Goal: Find specific page/section: Locate a particular part of the current website

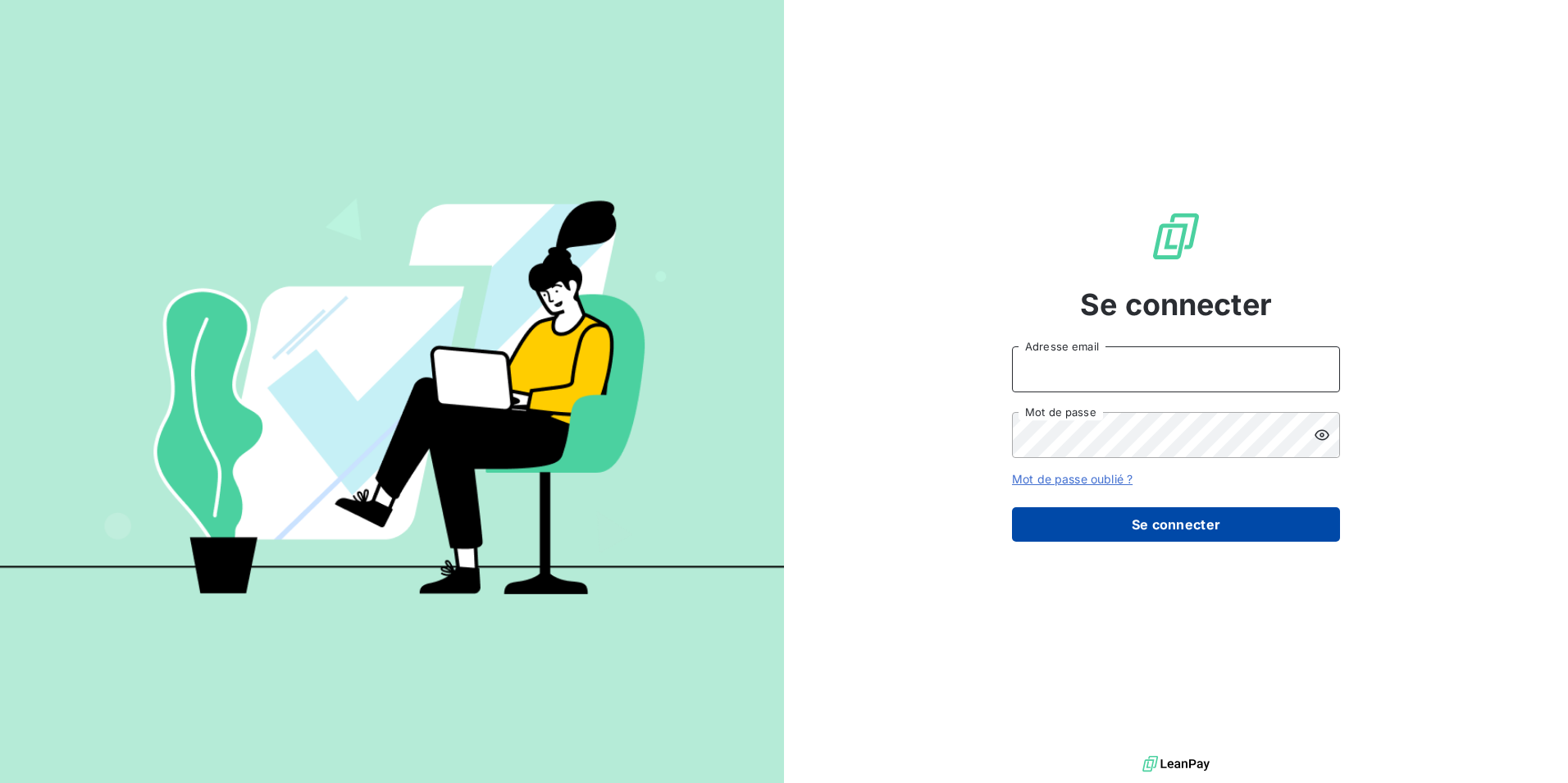
type input "[PERSON_NAME][EMAIL_ADDRESS][DOMAIN_NAME]"
click at [1171, 525] on button "Se connecter" at bounding box center [1175, 525] width 328 height 35
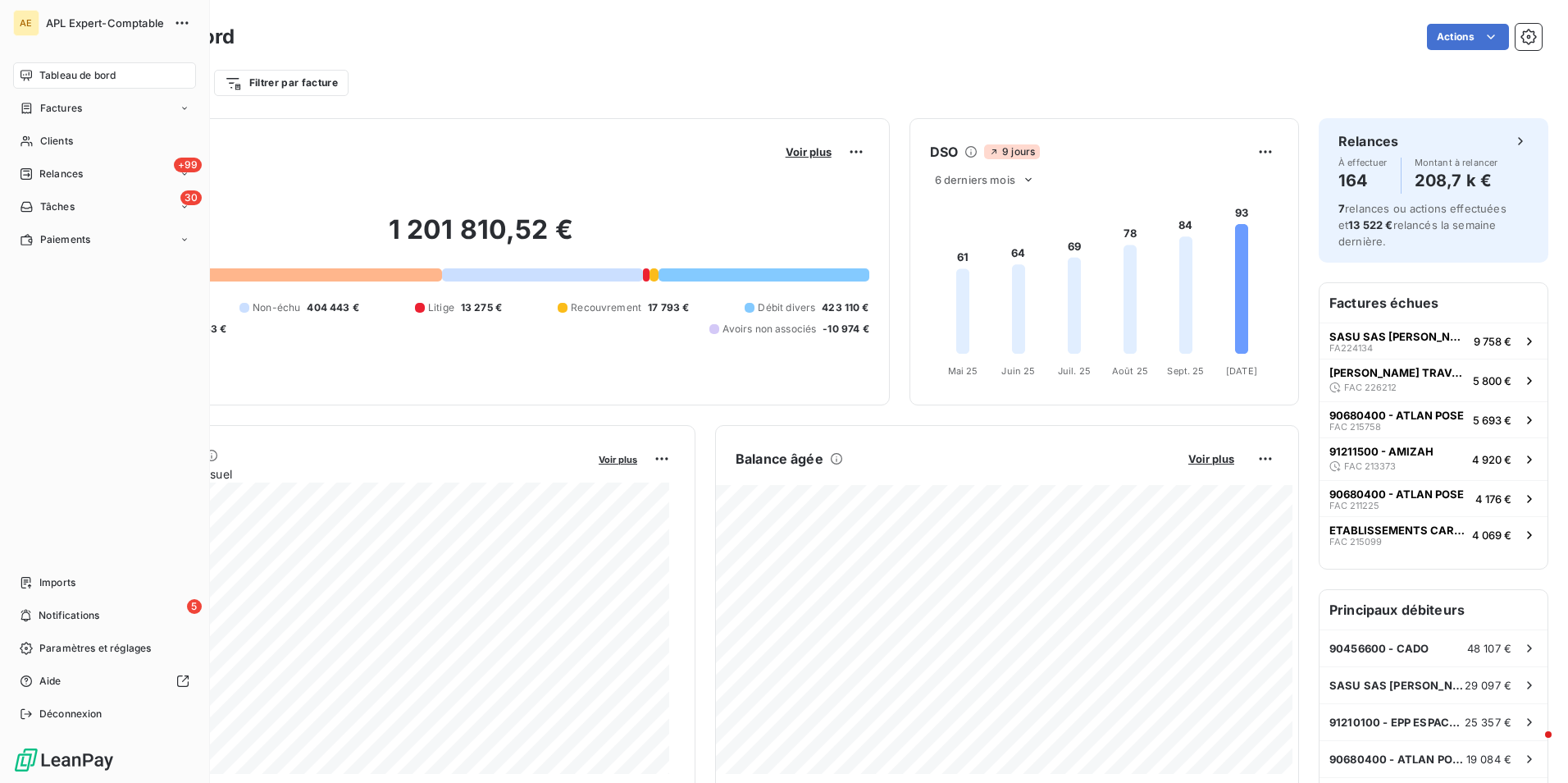
click at [39, 155] on nav "Tableau de bord Factures Clients +99 Relances 30 Tâches Paiements" at bounding box center [104, 157] width 183 height 190
click at [37, 140] on div "Clients" at bounding box center [104, 141] width 183 height 26
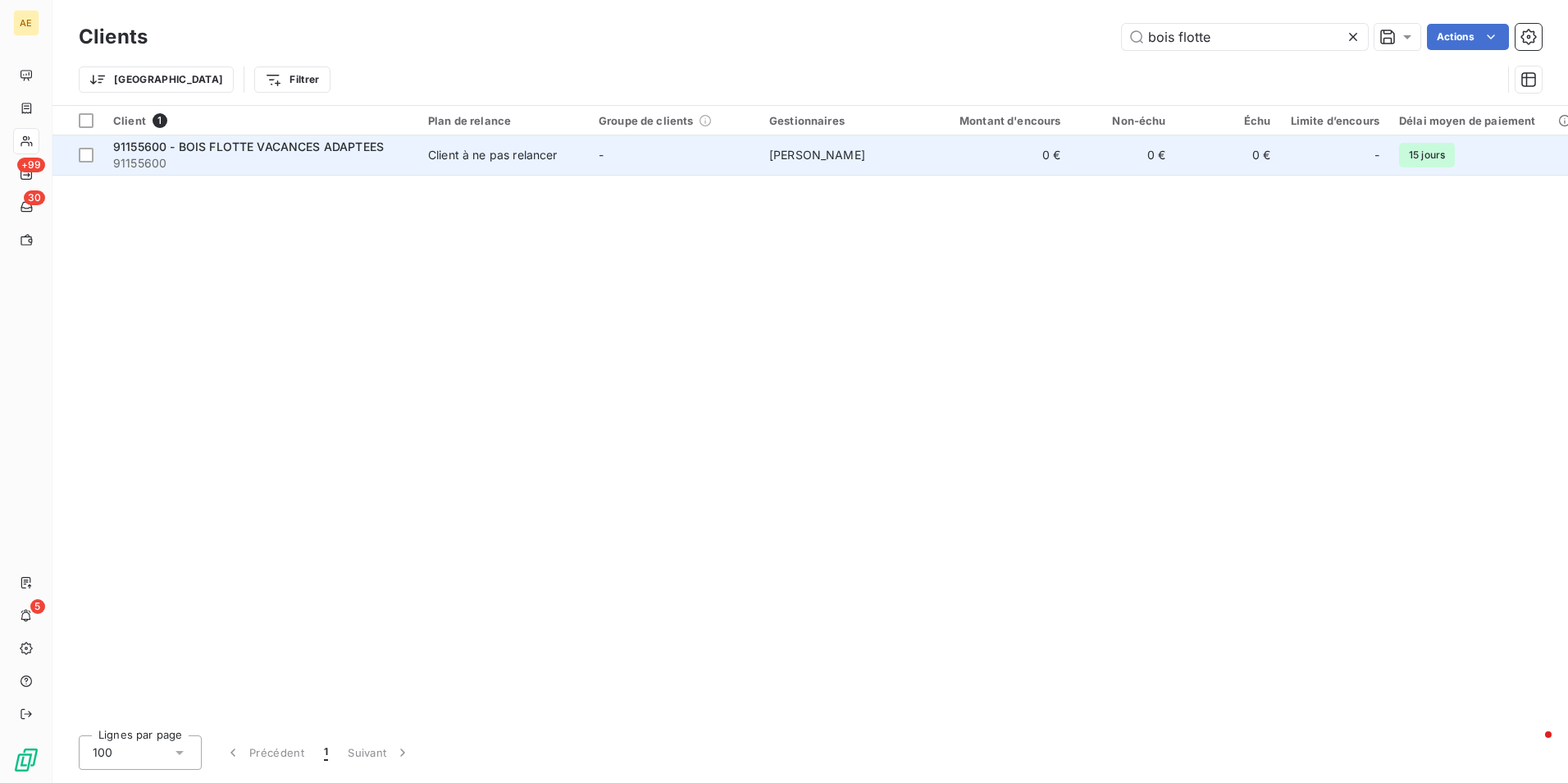
type input "bois flotte"
click at [365, 137] on td "91155600 - BOIS FLOTTE VACANCES ADAPTEES 91155600" at bounding box center [261, 155] width 315 height 39
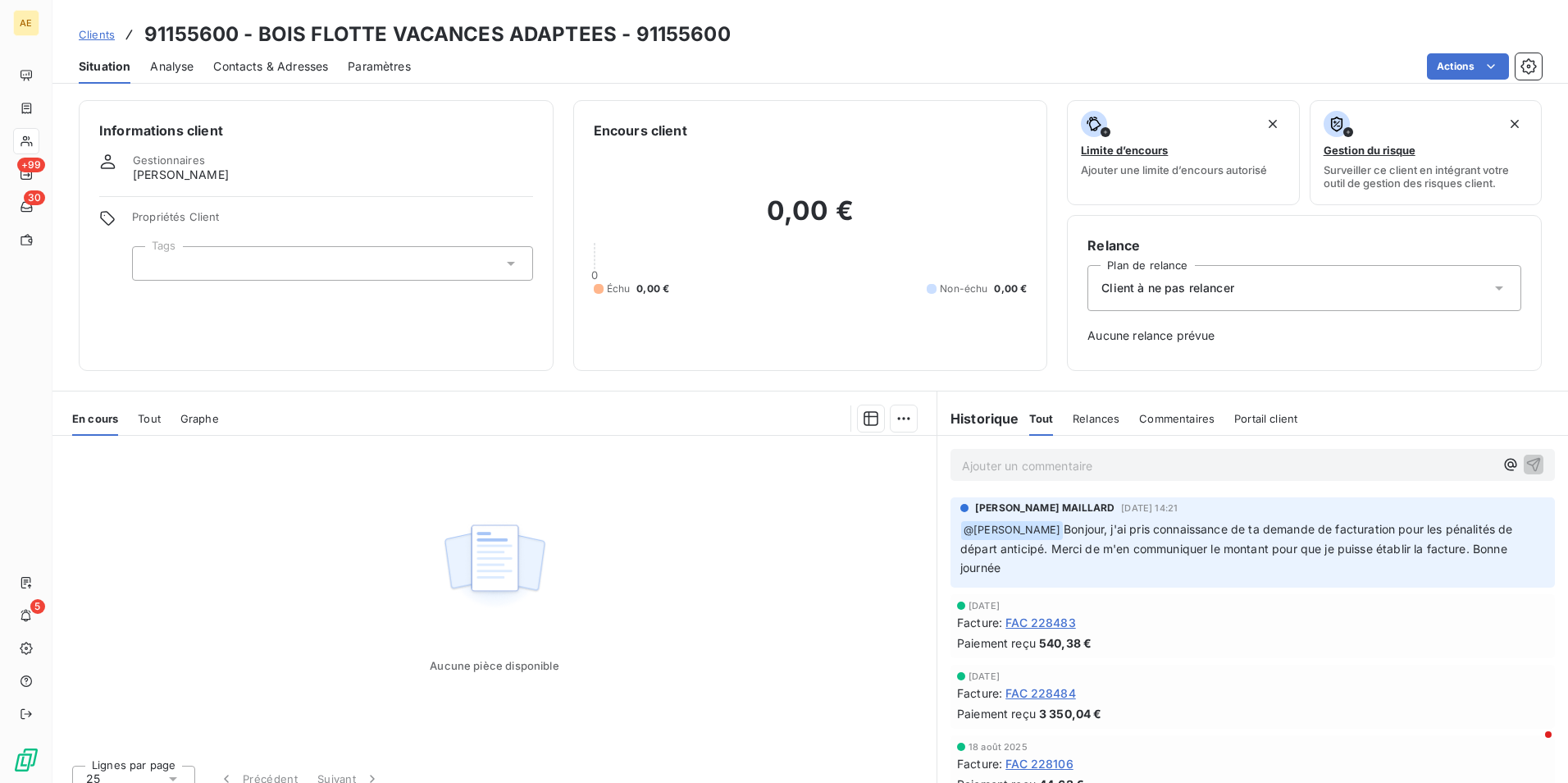
scroll to position [18, 0]
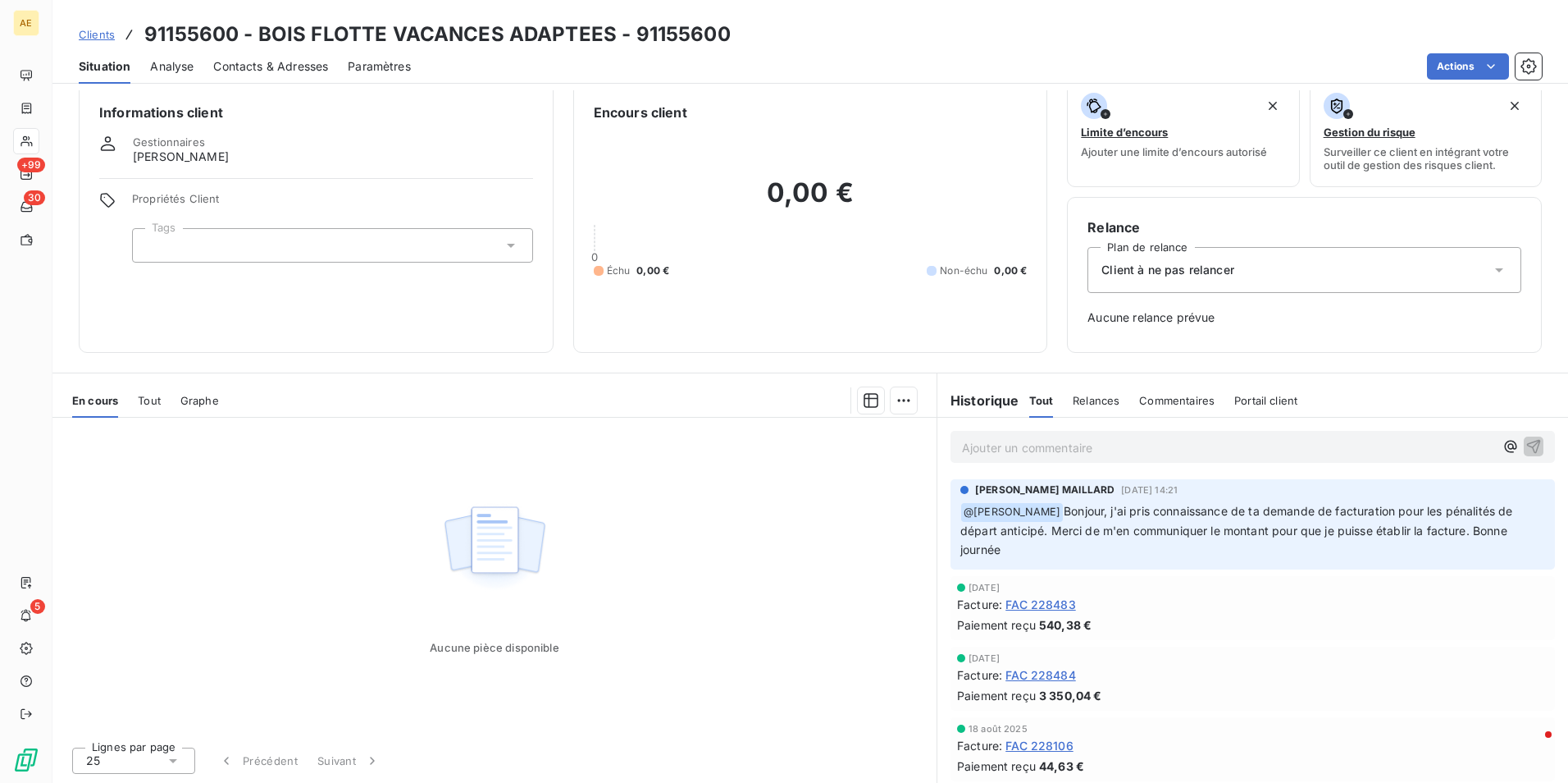
click at [159, 397] on span "Tout" at bounding box center [149, 400] width 23 height 13
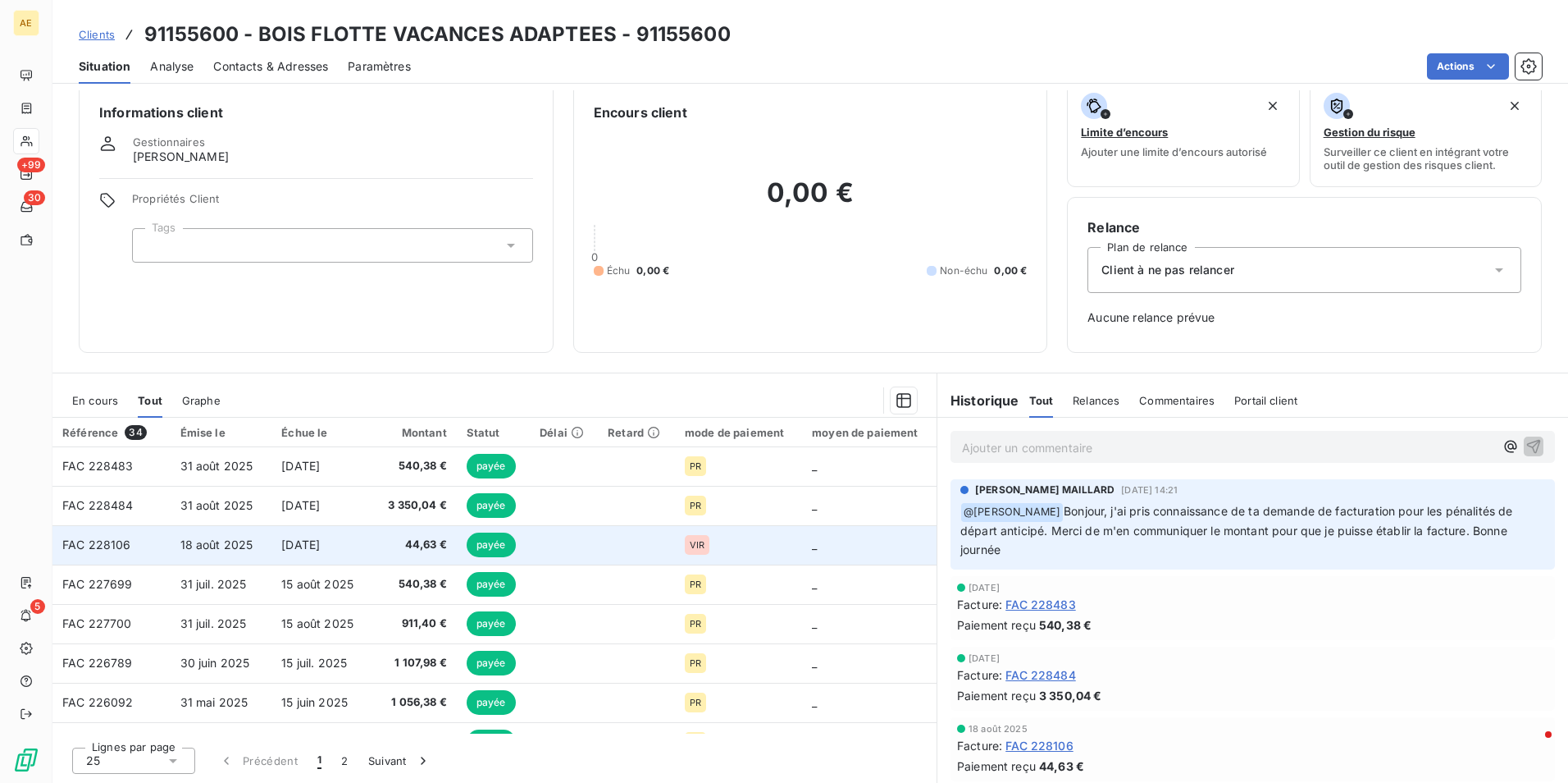
scroll to position [0, 0]
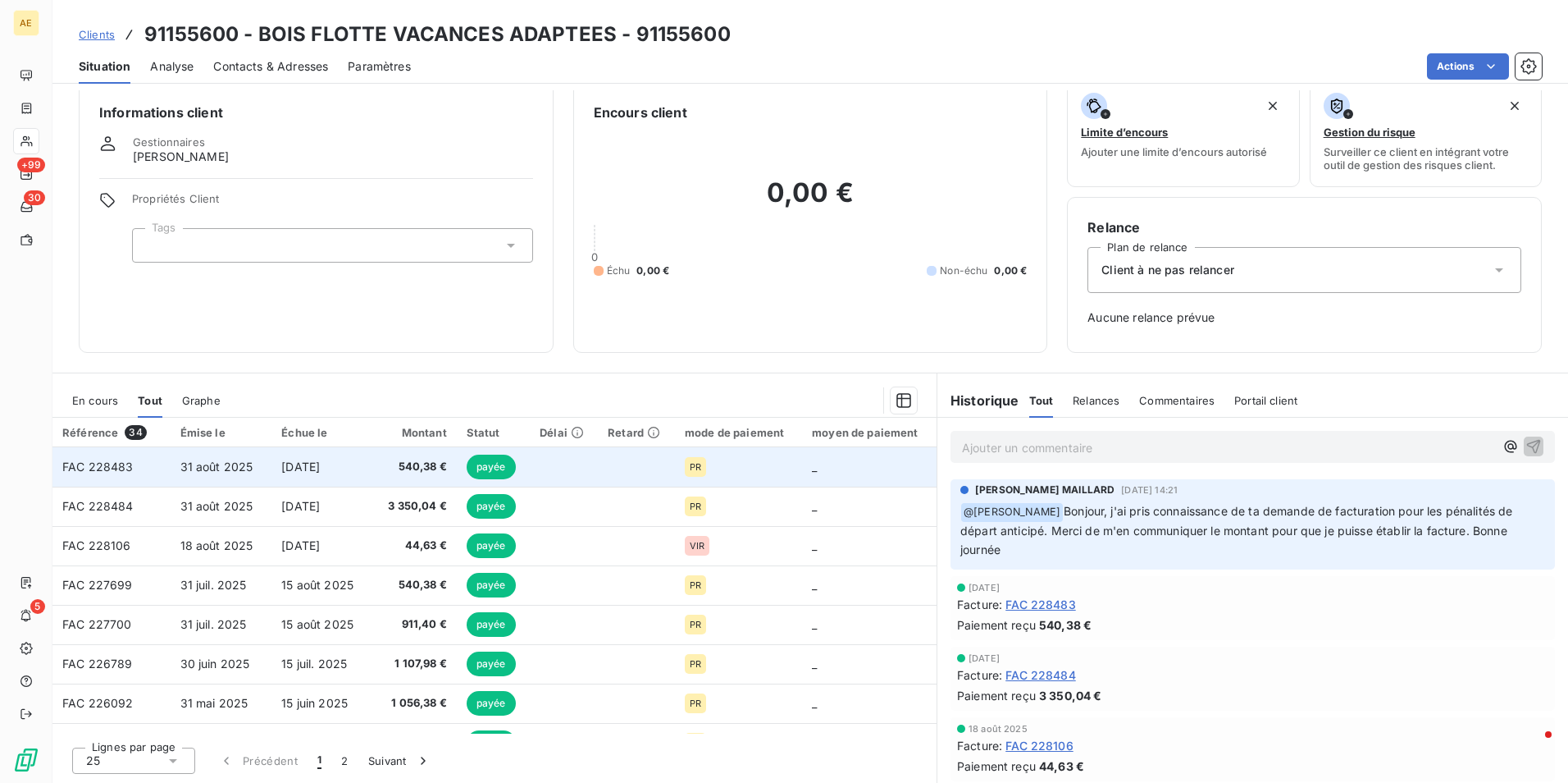
click at [130, 475] on td "FAC 228483" at bounding box center [112, 467] width 118 height 39
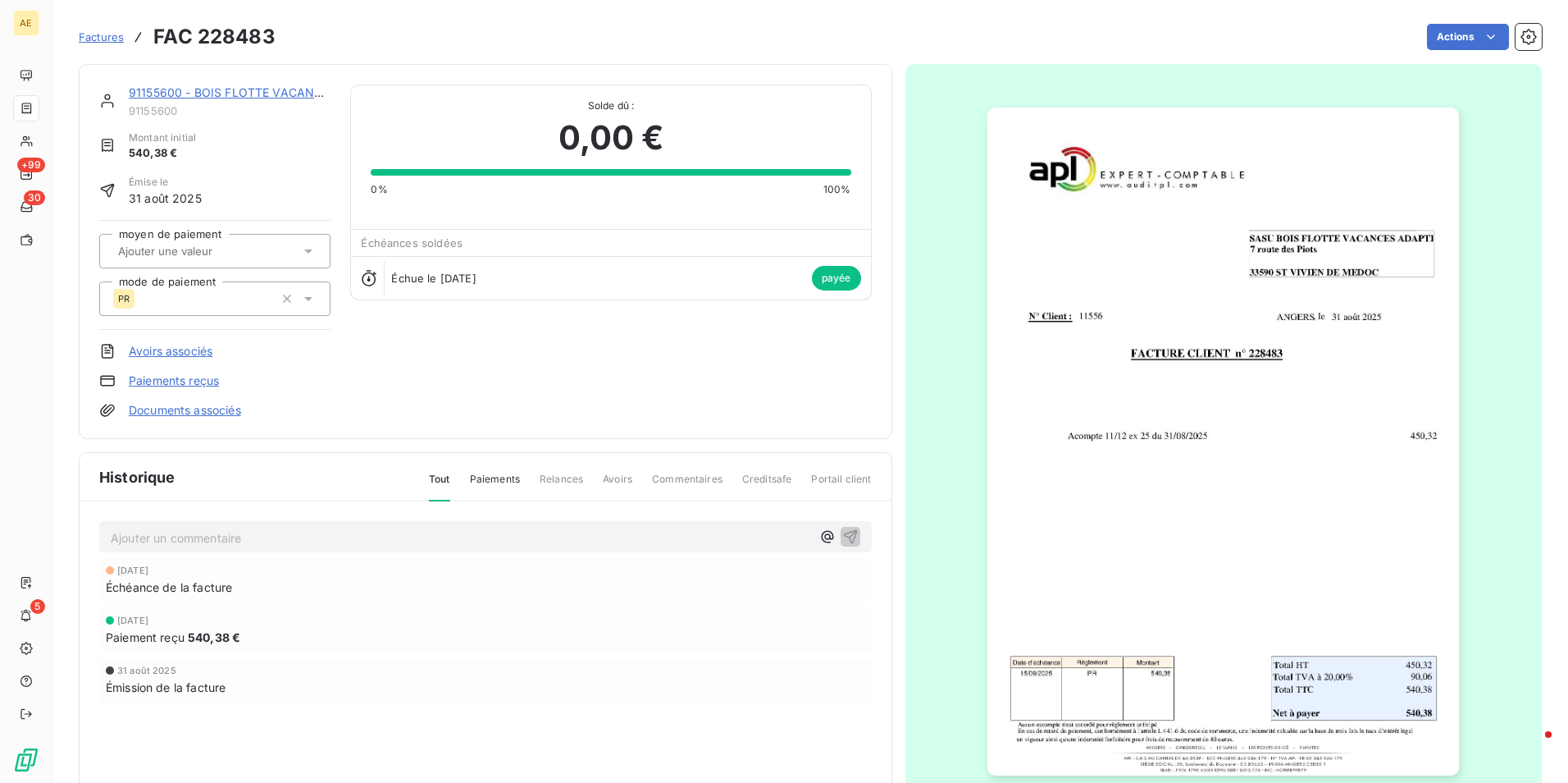
click at [1482, 21] on div "Factures FAC 228483 Actions" at bounding box center [811, 37] width 1463 height 35
click at [1418, 343] on html "AE +99 30 5 Factures FAC 228483 Actions 91155600 - BOIS FLOTTE VACANCES ADAPTEE…" at bounding box center [784, 391] width 1568 height 783
click at [1417, 343] on img "button" at bounding box center [1223, 441] width 472 height 668
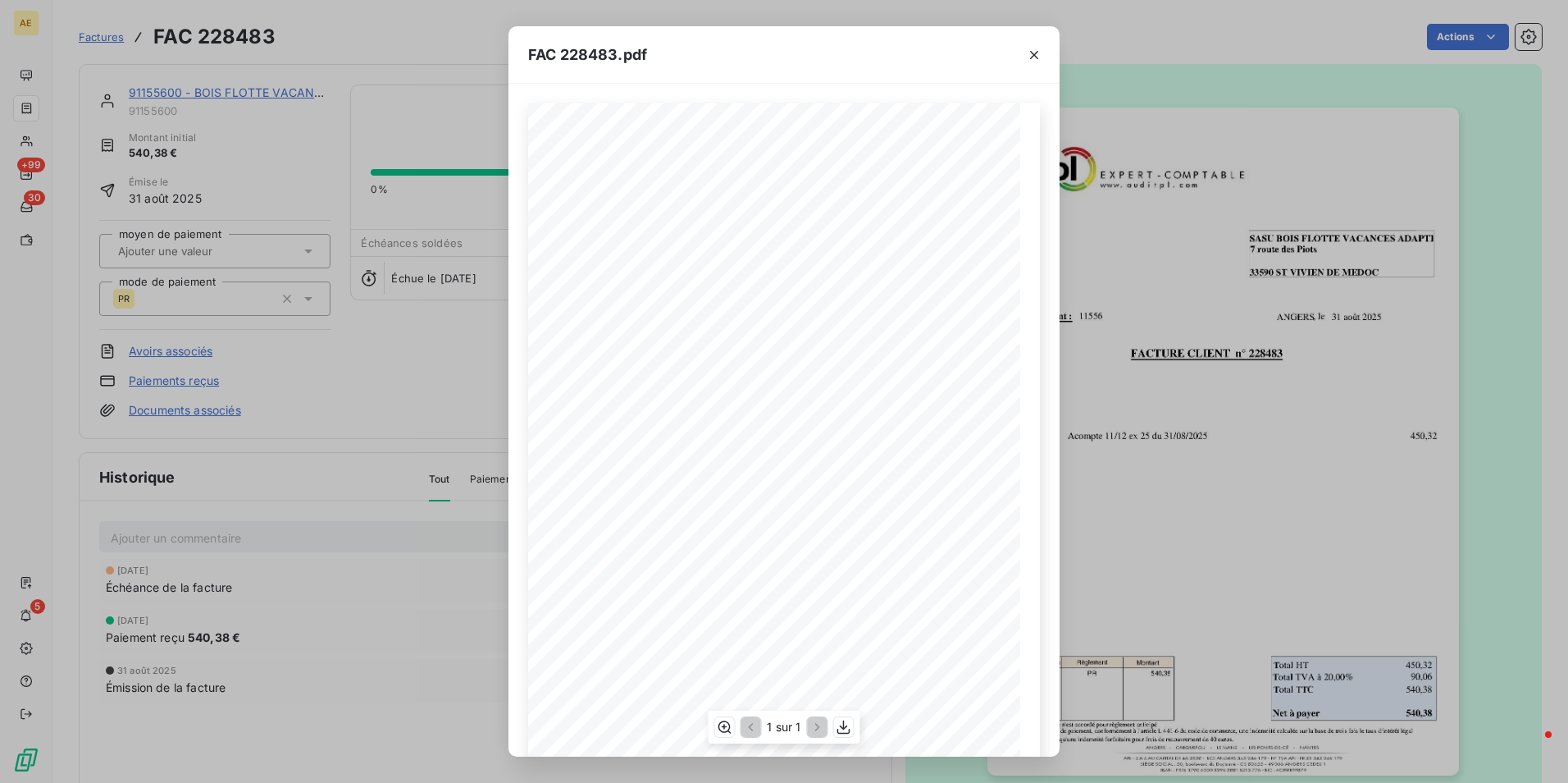
scroll to position [63, 0]
click at [846, 740] on div "1 sur 1" at bounding box center [784, 727] width 152 height 33
click at [844, 730] on icon "button" at bounding box center [844, 727] width 16 height 16
click at [1036, 64] on button "button" at bounding box center [1034, 55] width 26 height 26
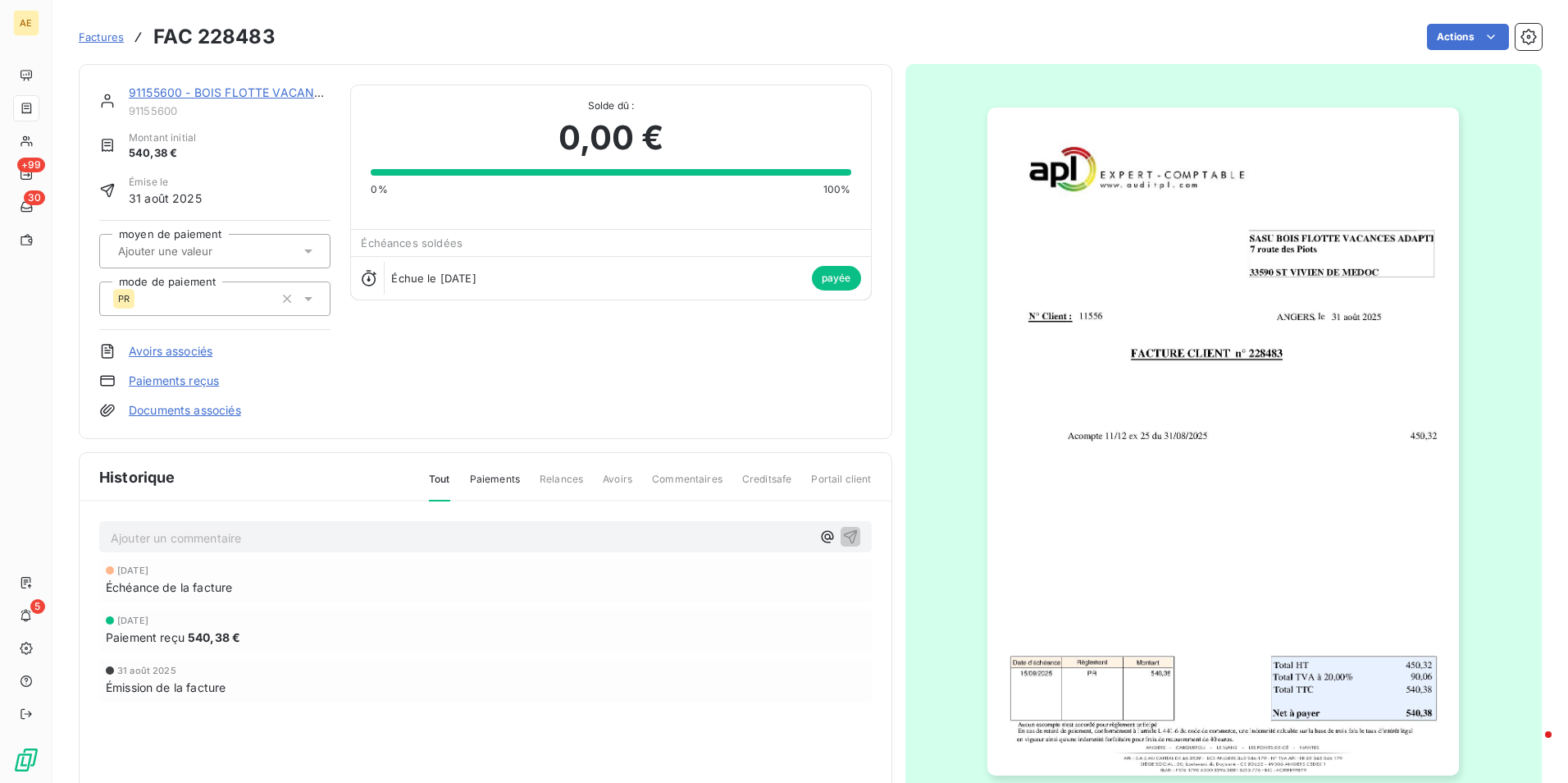
click at [115, 49] on div "Factures FAC 228483" at bounding box center [177, 36] width 197 height 29
click at [113, 39] on span "Factures" at bounding box center [102, 36] width 45 height 13
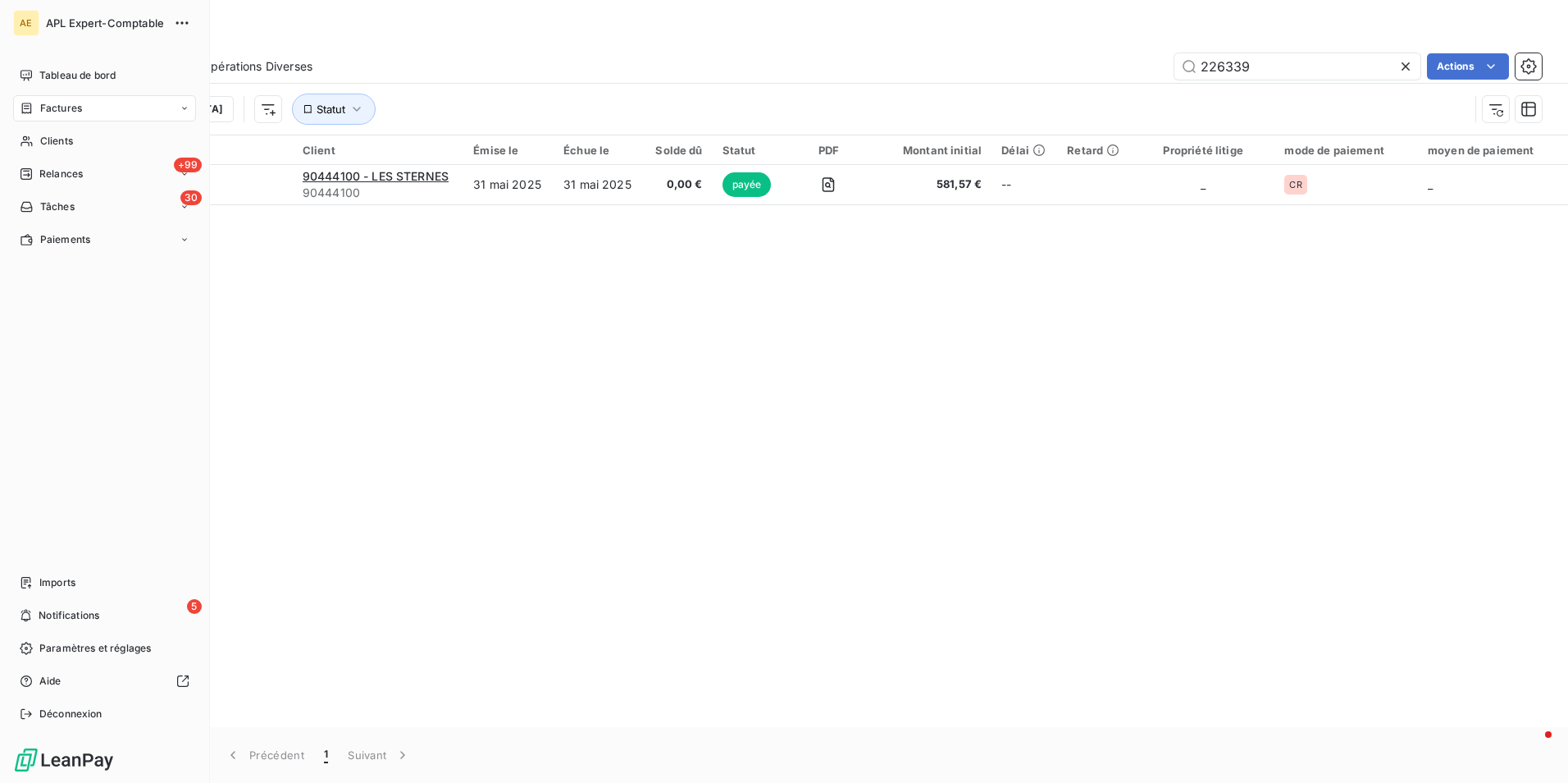
click at [30, 108] on icon at bounding box center [26, 108] width 10 height 11
click at [85, 238] on div "Clients" at bounding box center [104, 239] width 183 height 26
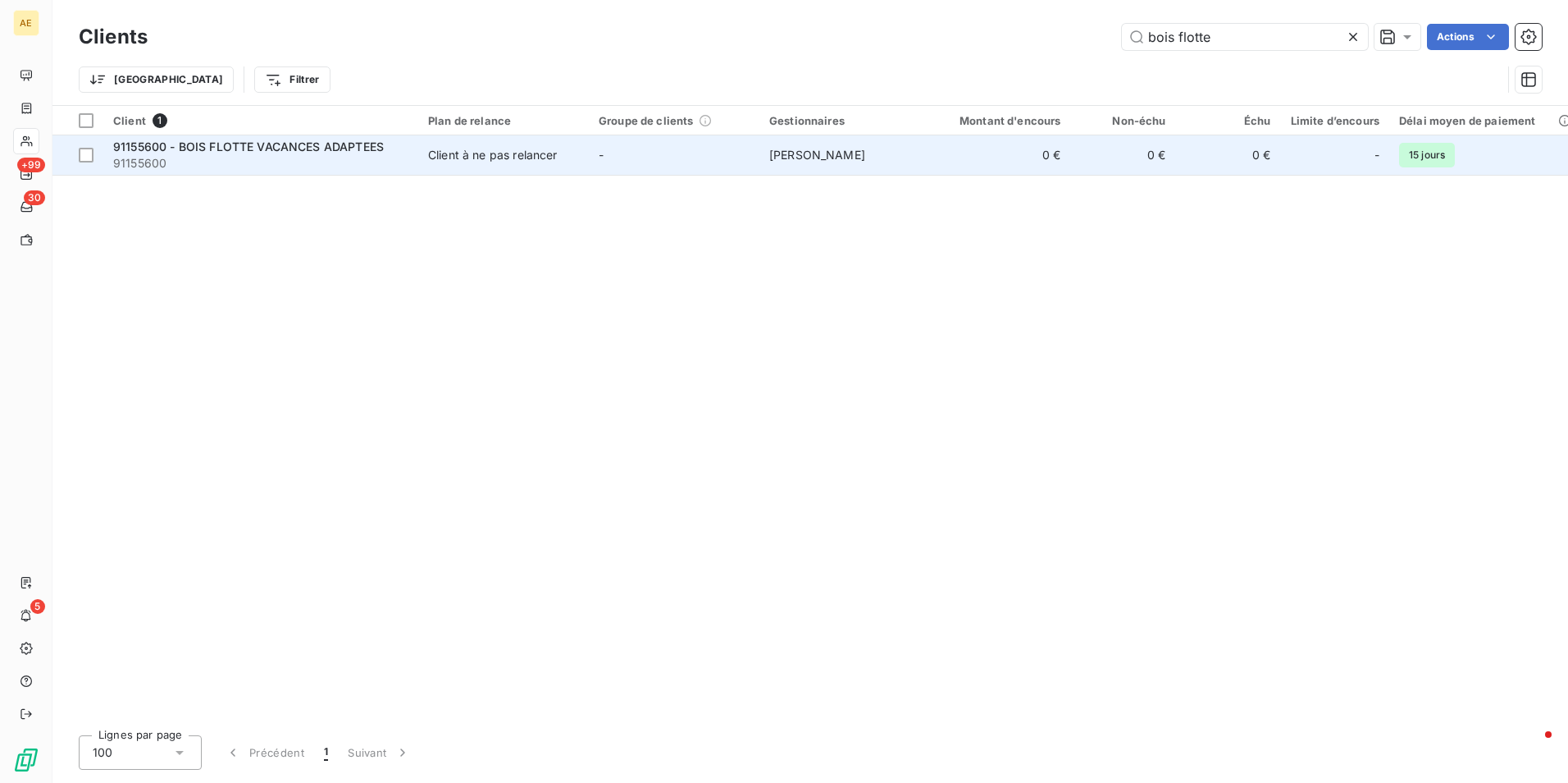
click at [458, 151] on div "Client à ne pas relancer" at bounding box center [493, 156] width 130 height 16
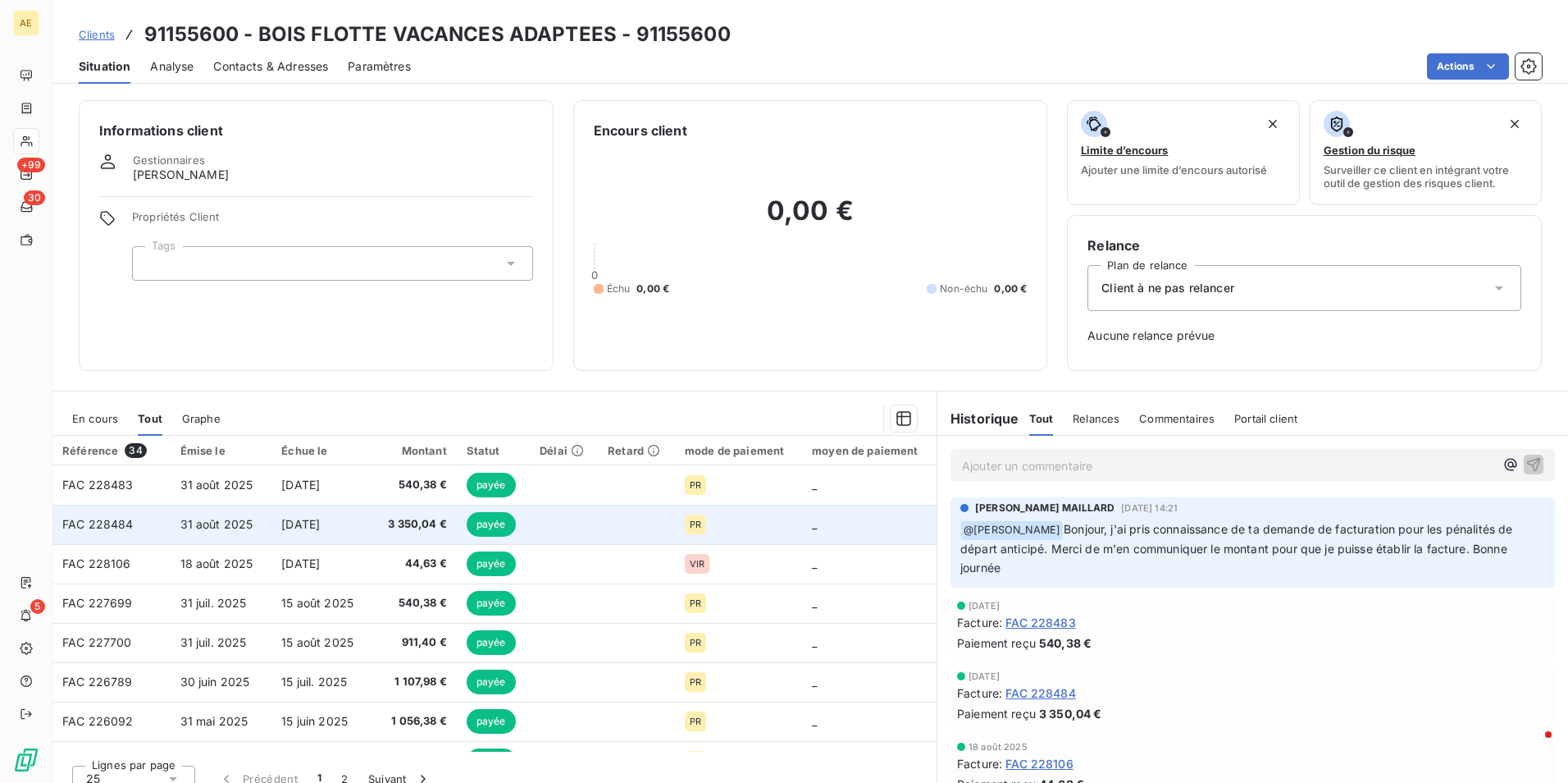
click at [125, 523] on span "FAC 228484" at bounding box center [98, 523] width 71 height 14
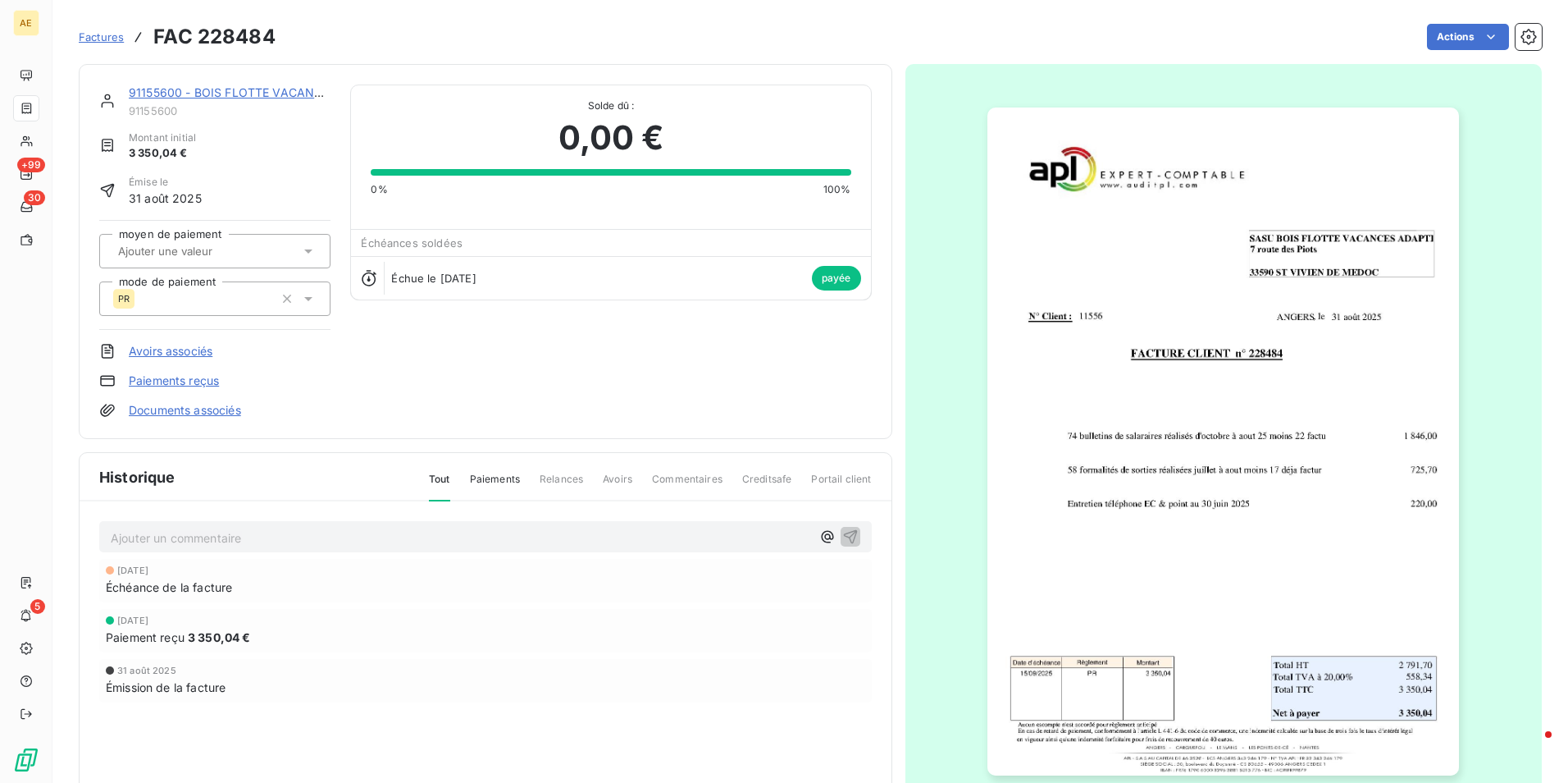
click at [1275, 487] on img "button" at bounding box center [1223, 441] width 472 height 668
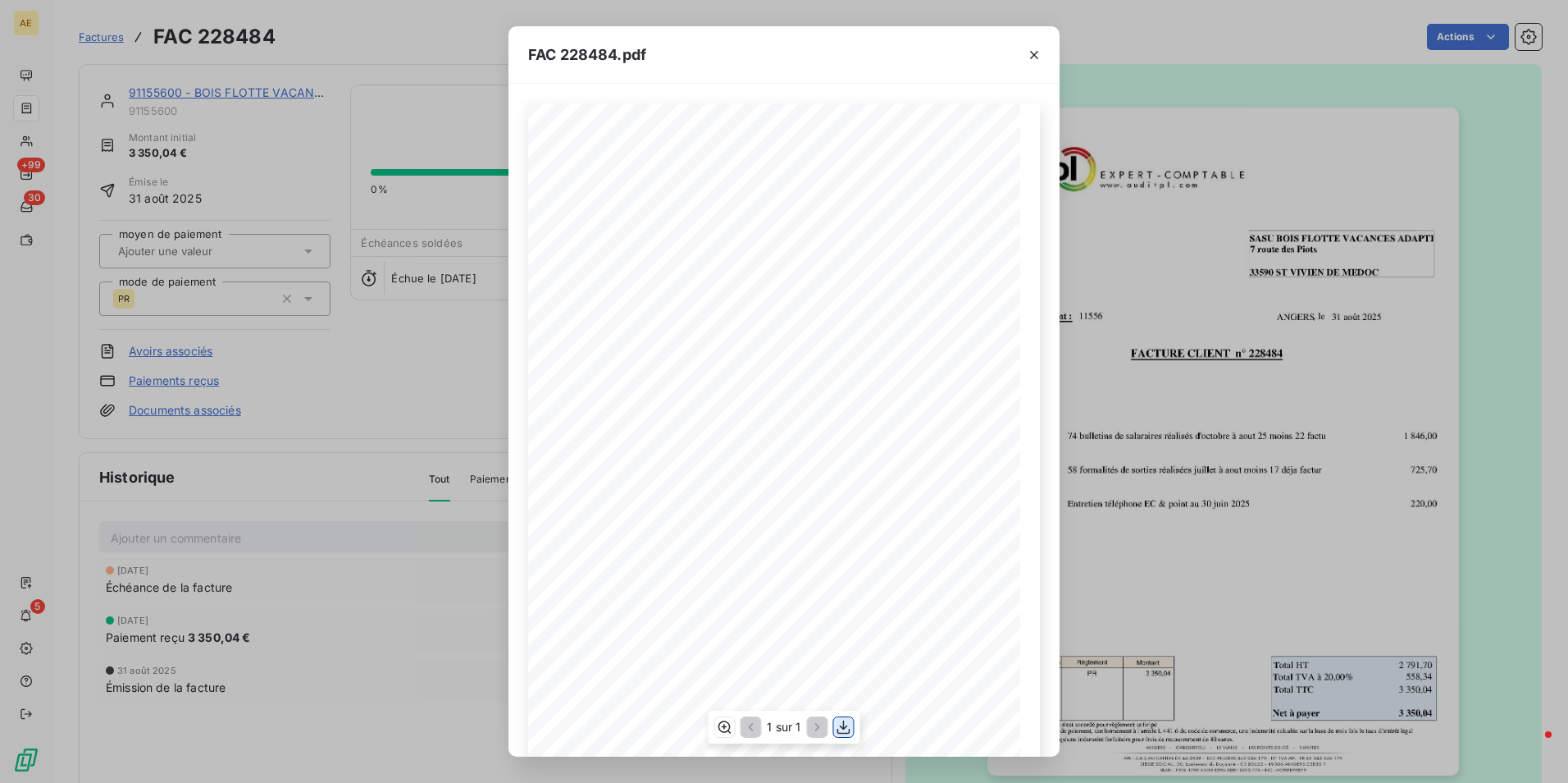
click at [841, 724] on icon "button" at bounding box center [844, 727] width 16 height 16
click at [1097, 88] on div "FAC 228484.pdf FACTURE CLIENT n° 228484 SASU BOIS FLOTTE VACANCES ADAPTEE [STRE…" at bounding box center [784, 391] width 1568 height 783
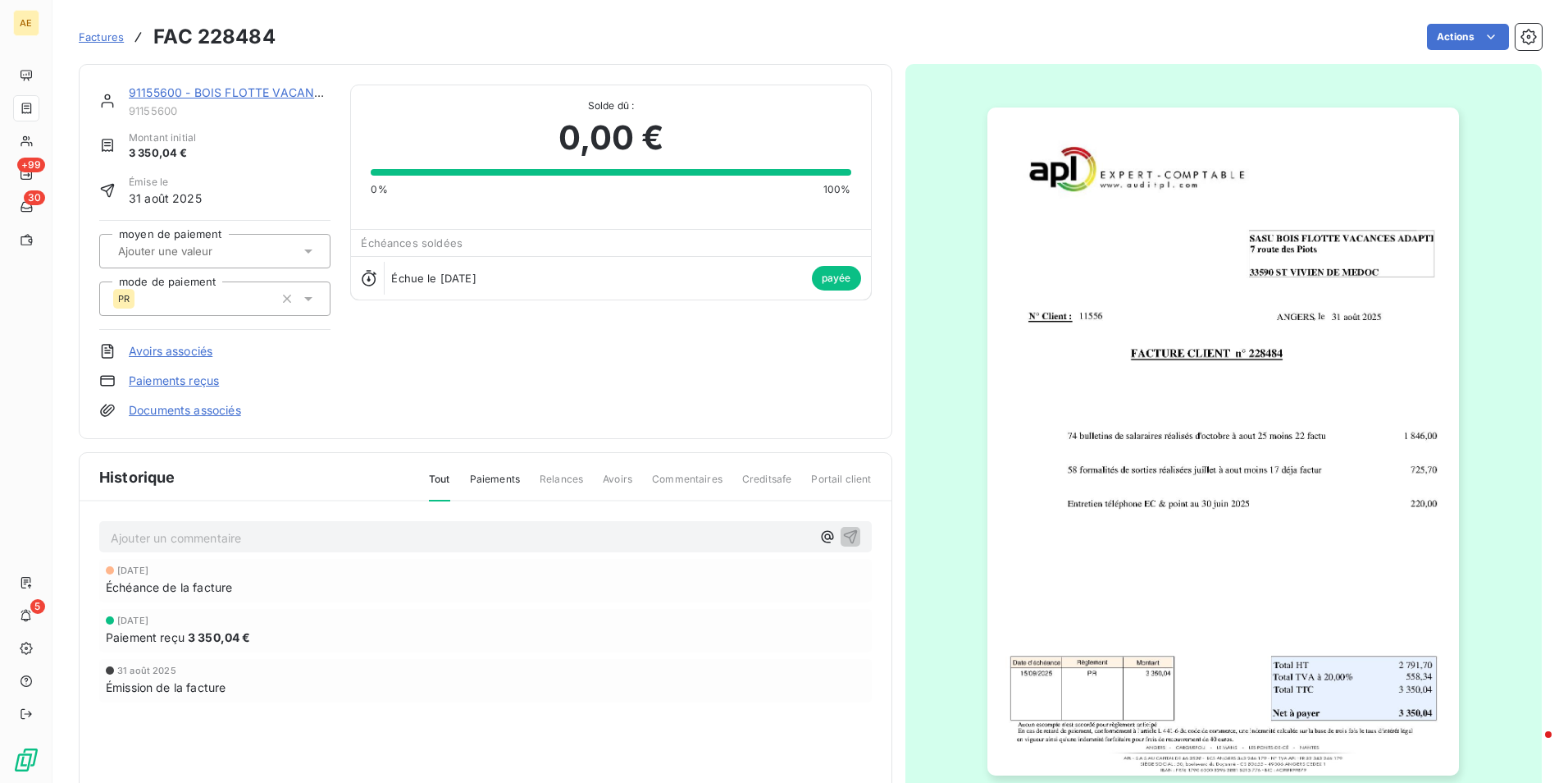
click at [212, 101] on div "91155600 - BOIS FLOTTE VACANCES ADAPTEES" at bounding box center [230, 93] width 202 height 16
click at [214, 95] on link "91155600 - BOIS FLOTTE VACANCES ADAPTEES" at bounding box center [265, 92] width 273 height 14
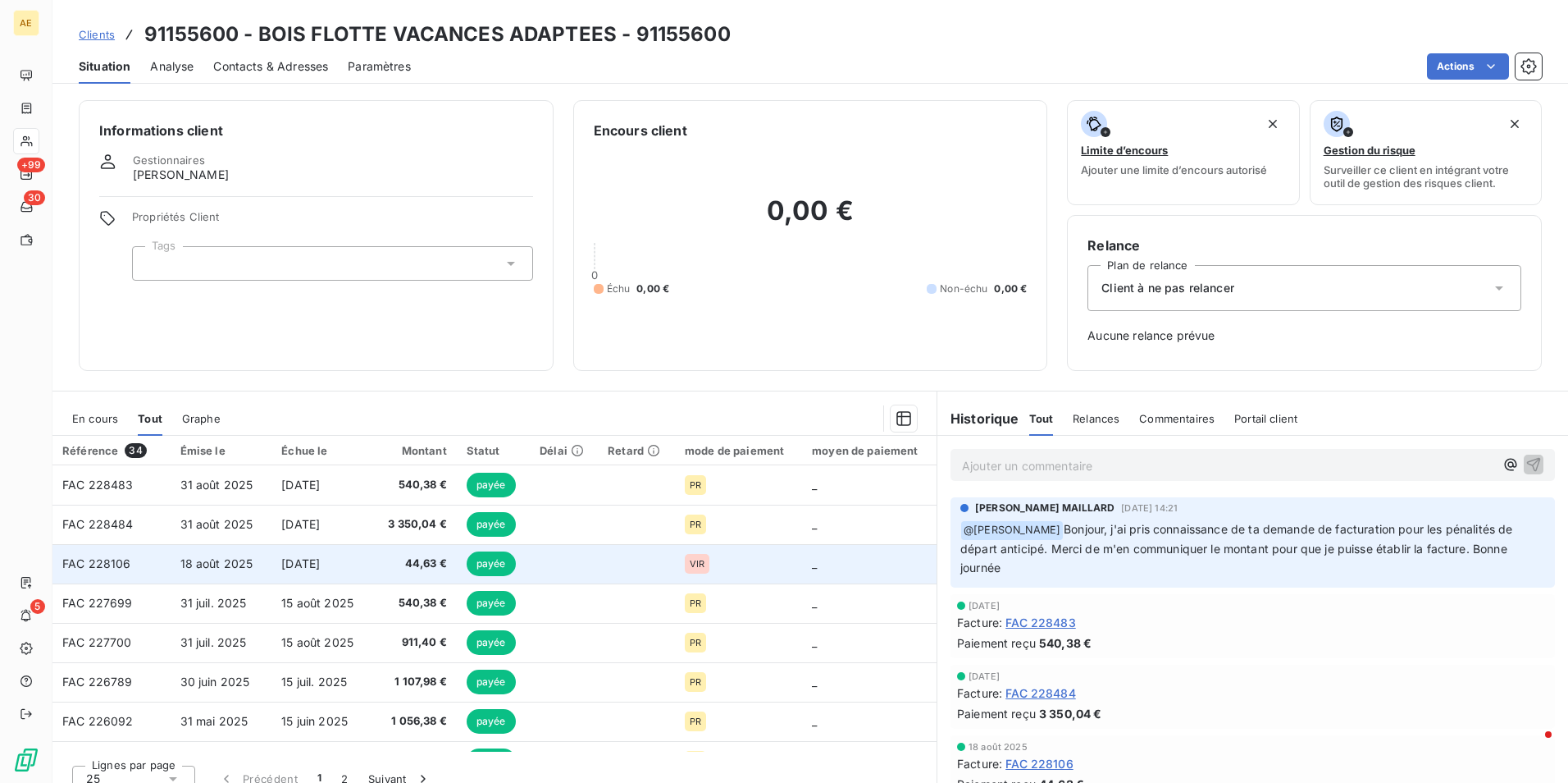
click at [119, 557] on span "FAC 228106" at bounding box center [97, 563] width 69 height 14
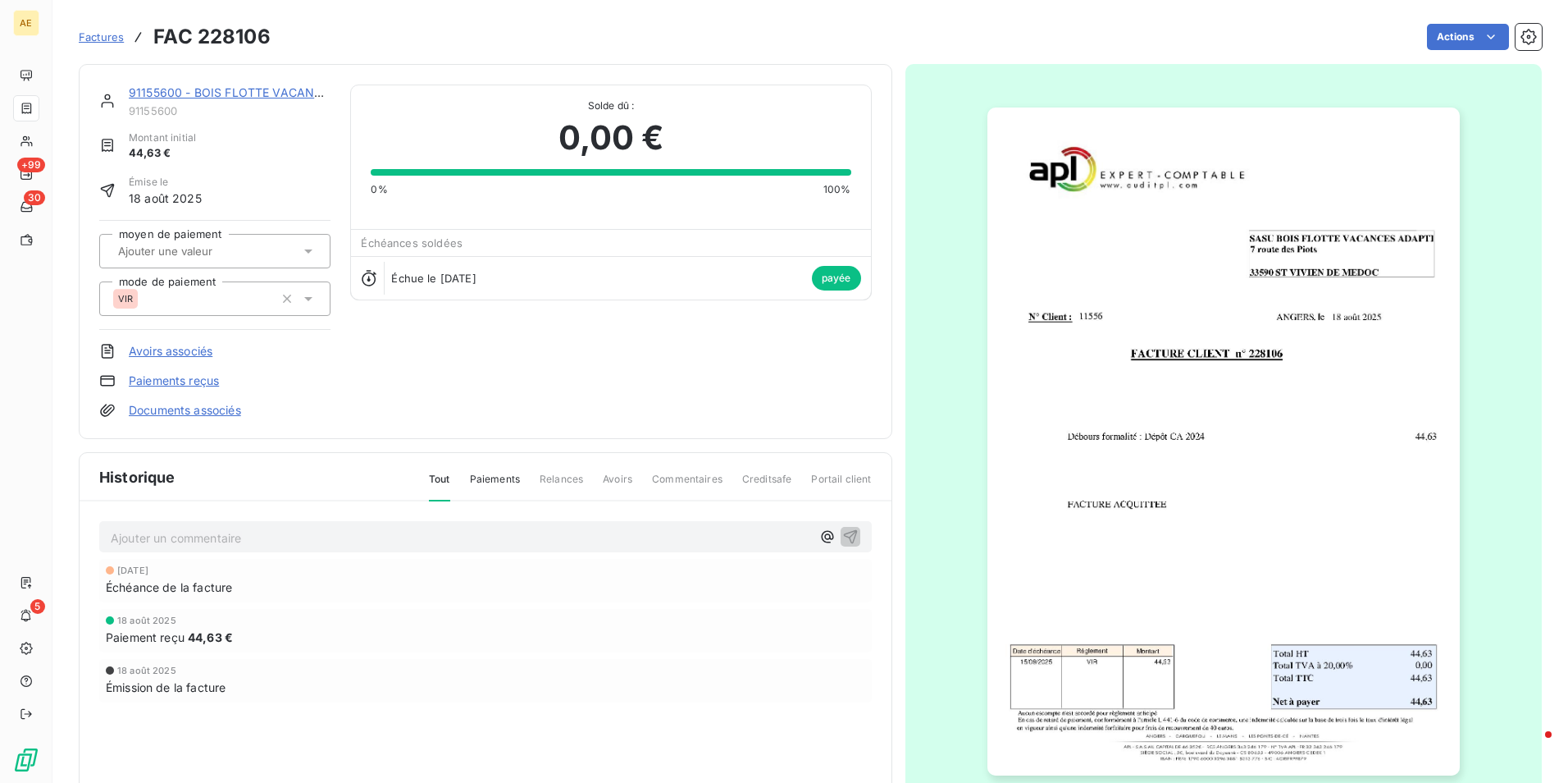
click at [1196, 226] on img "button" at bounding box center [1223, 441] width 473 height 668
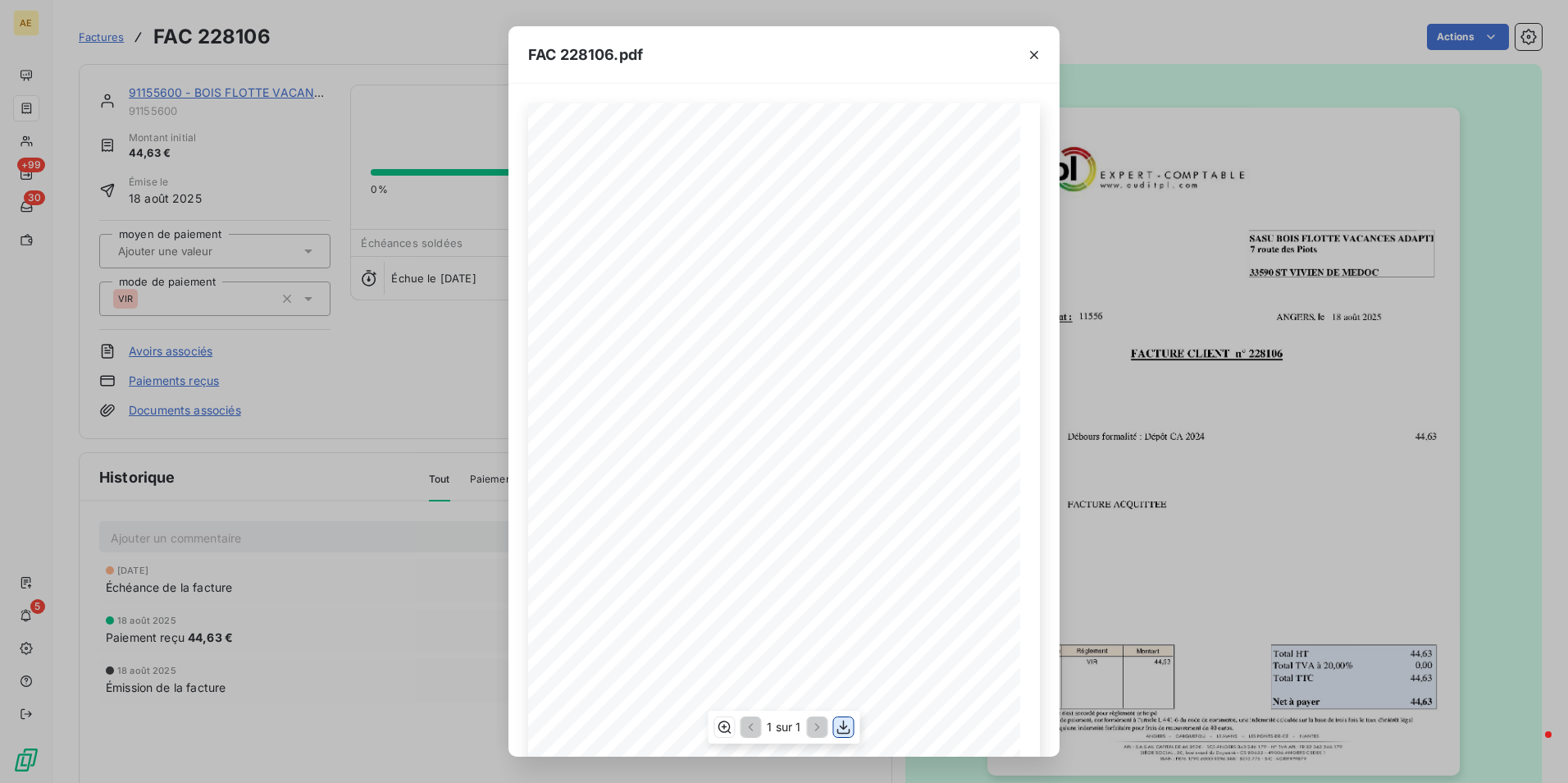
click at [844, 728] on icon "button" at bounding box center [844, 727] width 13 height 14
click at [1032, 55] on icon "button" at bounding box center [1034, 55] width 16 height 16
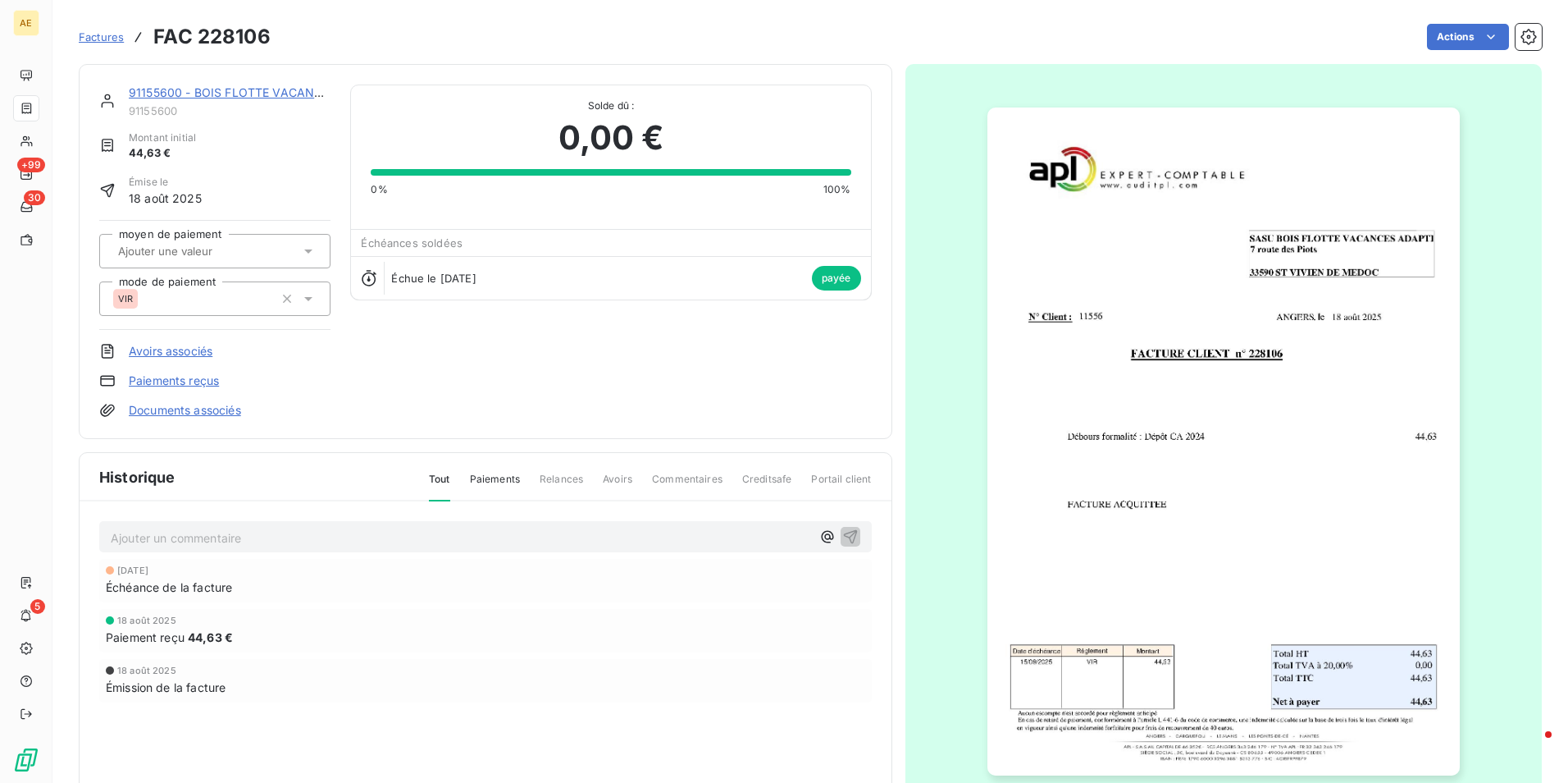
click at [175, 84] on div "91155600 - BOIS FLOTTE VACANCES ADAPTEES 91155600 Montant initial 44,63 € Émise…" at bounding box center [485, 251] width 814 height 375
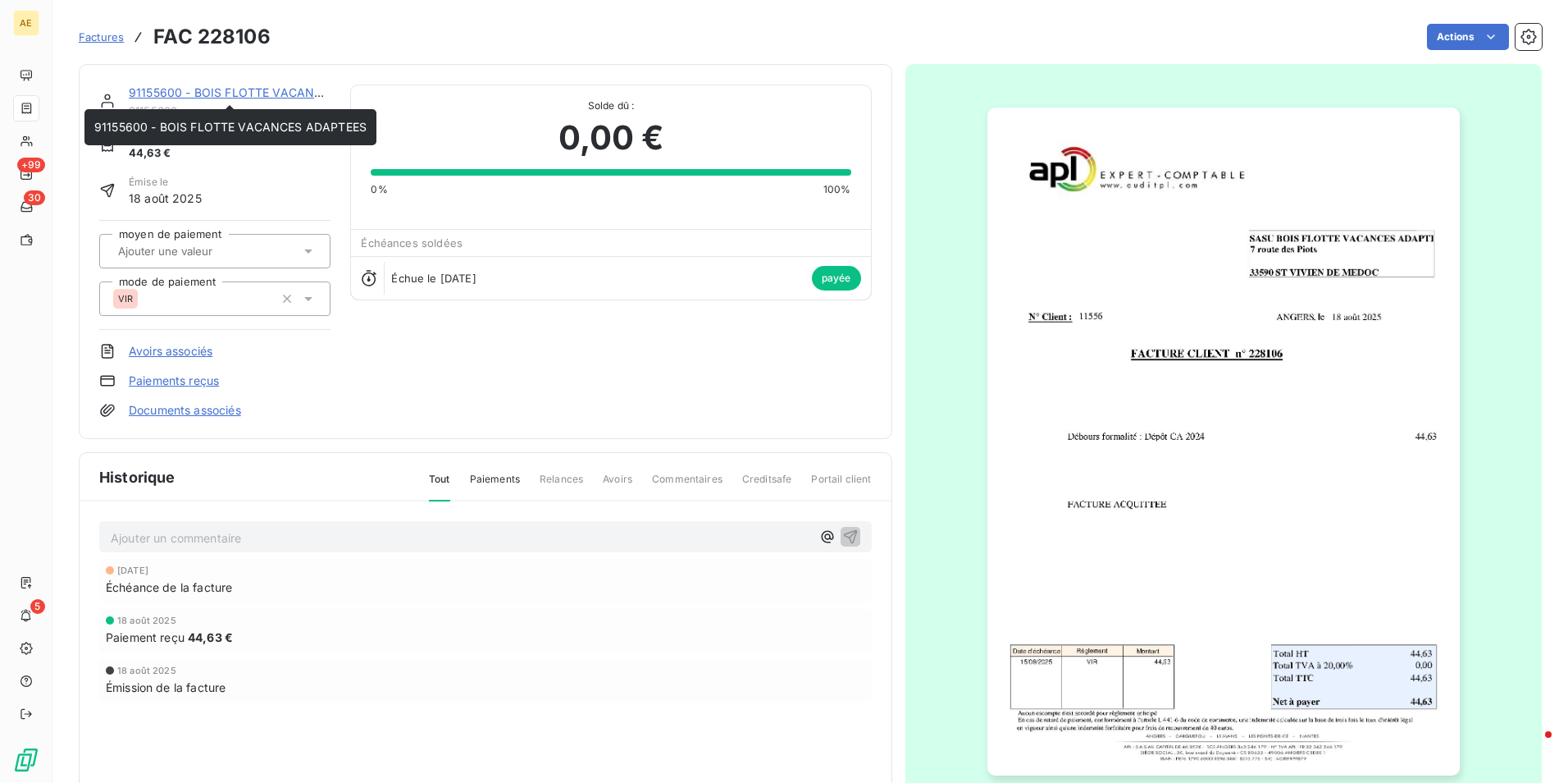
click at [176, 95] on link "91155600 - BOIS FLOTTE VACANCES ADAPTEES" at bounding box center [265, 92] width 273 height 14
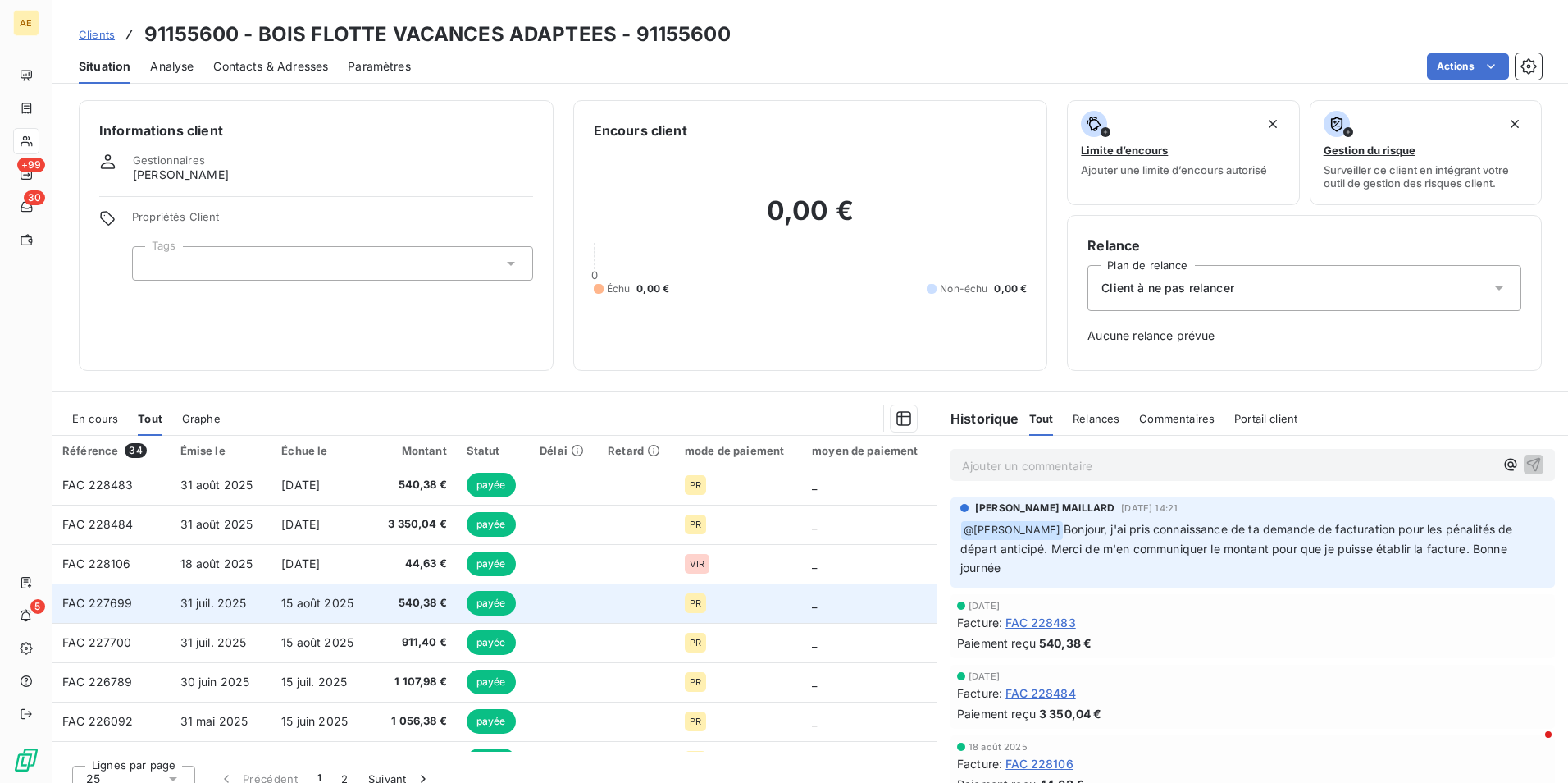
click at [122, 608] on span "FAC 227699" at bounding box center [98, 602] width 71 height 14
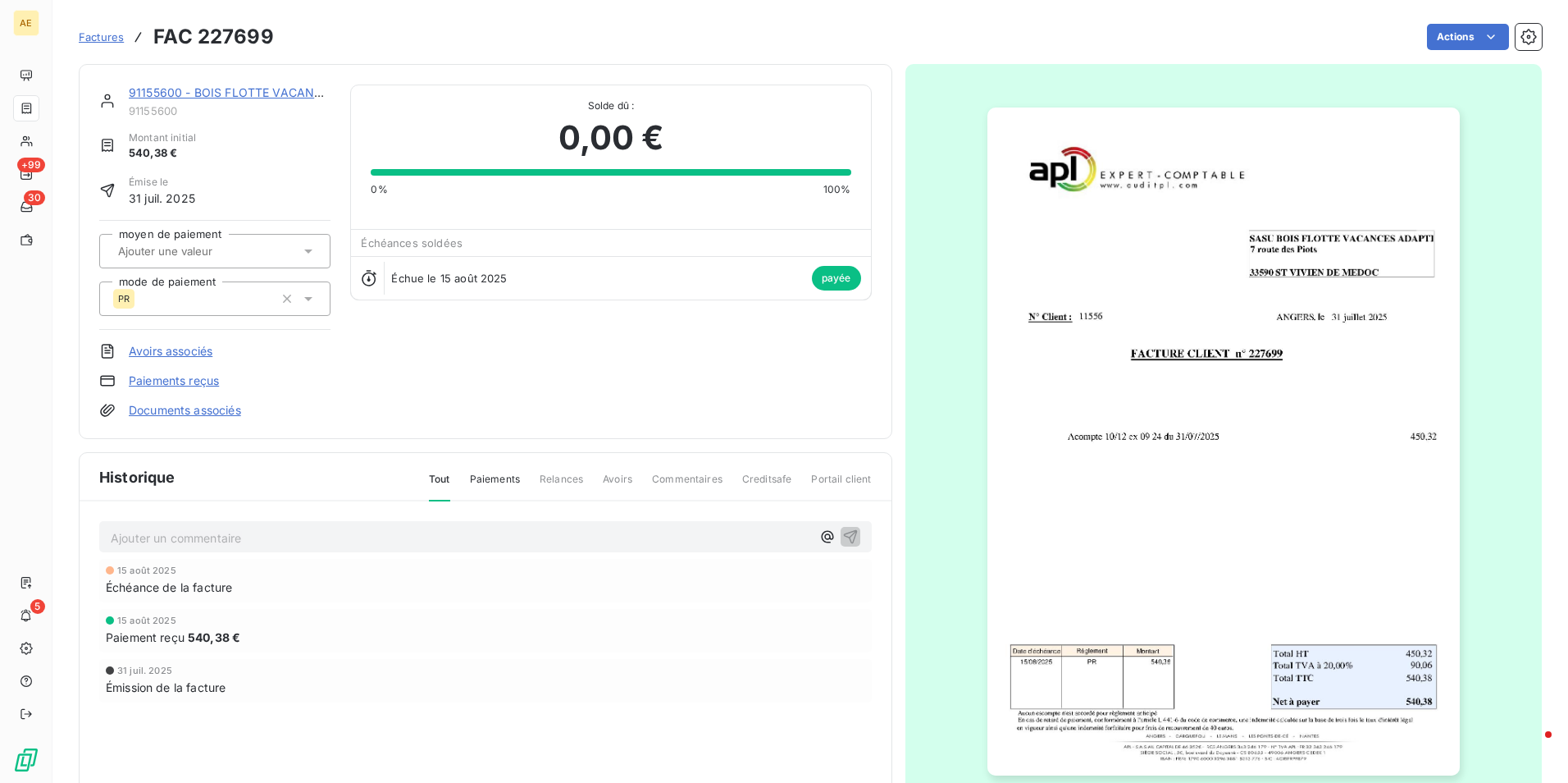
click at [1207, 243] on img "button" at bounding box center [1223, 441] width 473 height 668
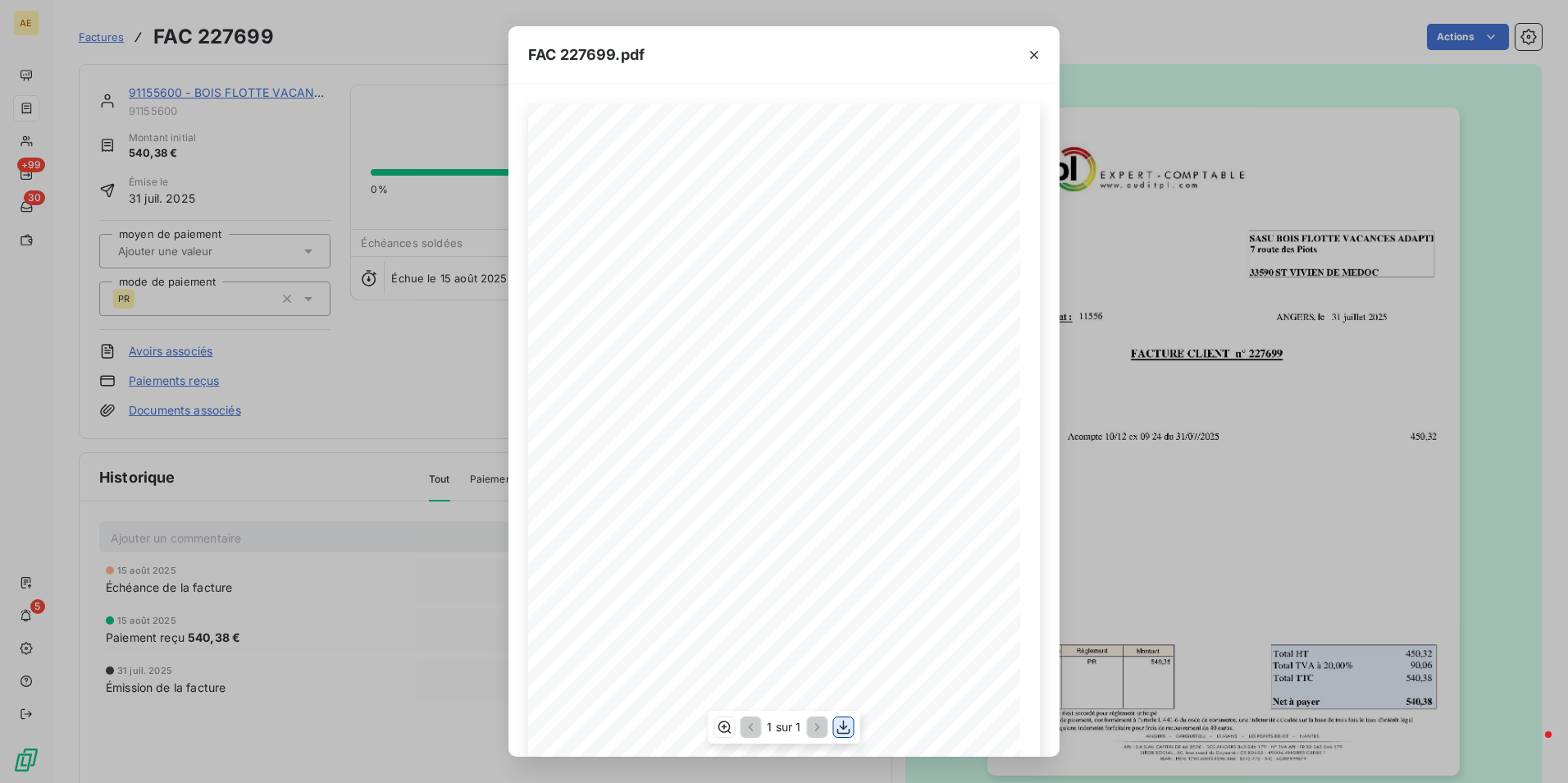
click at [850, 730] on icon "button" at bounding box center [844, 727] width 13 height 14
drag, startPoint x: 1147, startPoint y: 185, endPoint x: 1108, endPoint y: 180, distance: 39.3
click at [1147, 185] on div "FAC 227699.pdf FACTURE CLIENT n° 227699 SASU BOIS FLOTTE VACANCES ADAPTEE [STRE…" at bounding box center [784, 391] width 1568 height 783
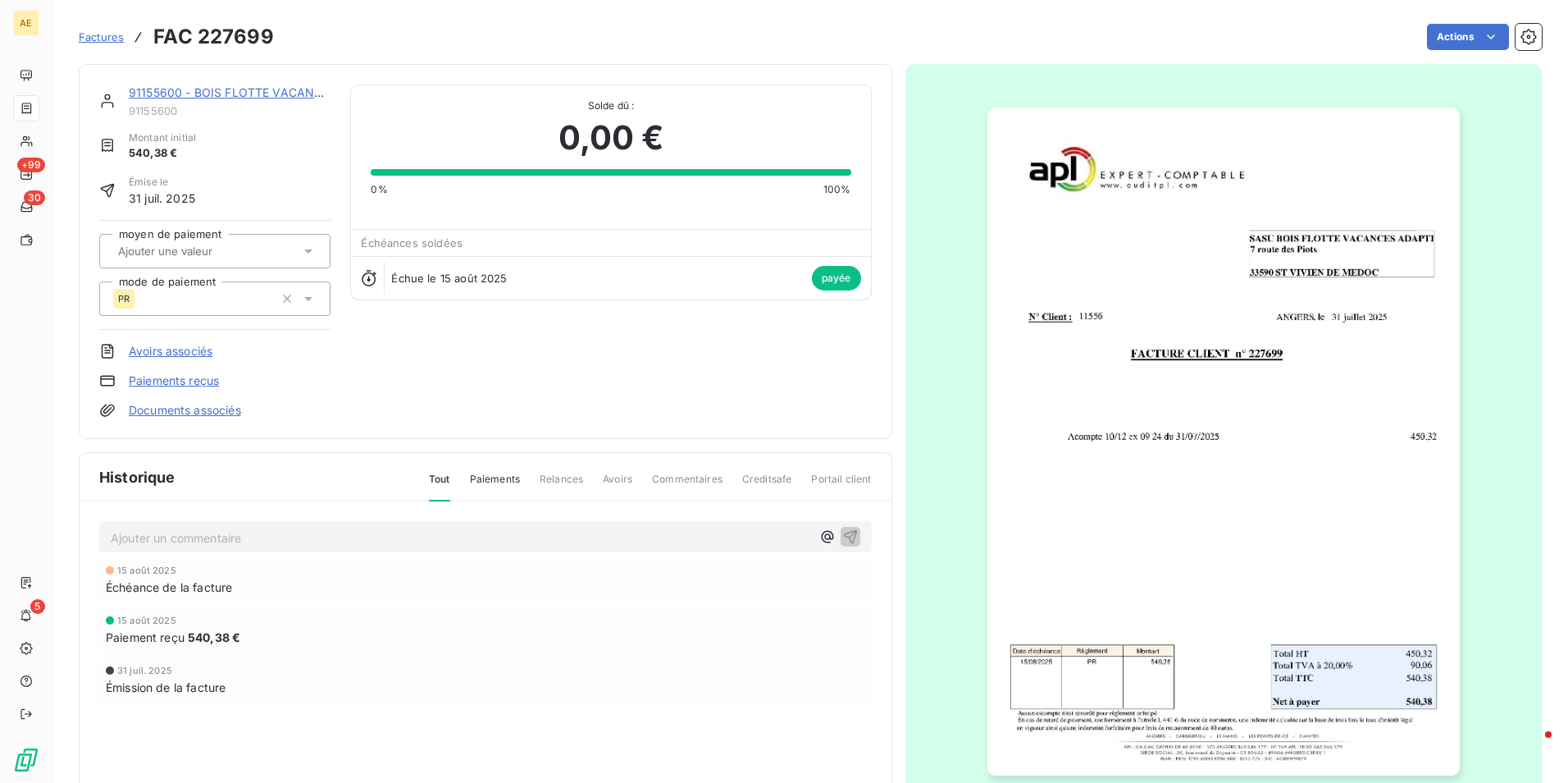
click at [175, 93] on link "91155600 - BOIS FLOTTE VACANCES ADAPTEES" at bounding box center [265, 92] width 273 height 14
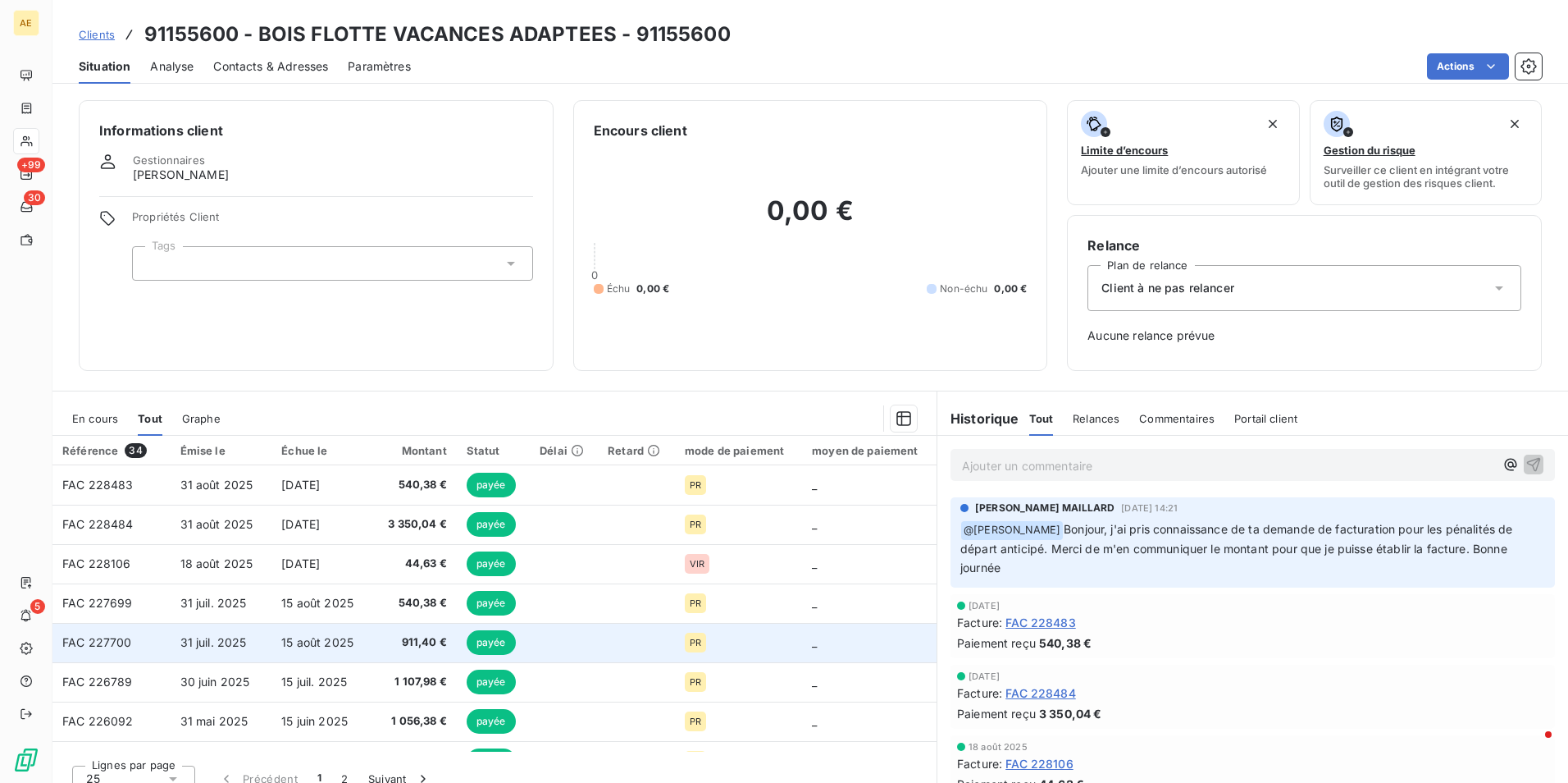
click at [101, 638] on span "FAC 227700" at bounding box center [97, 641] width 70 height 14
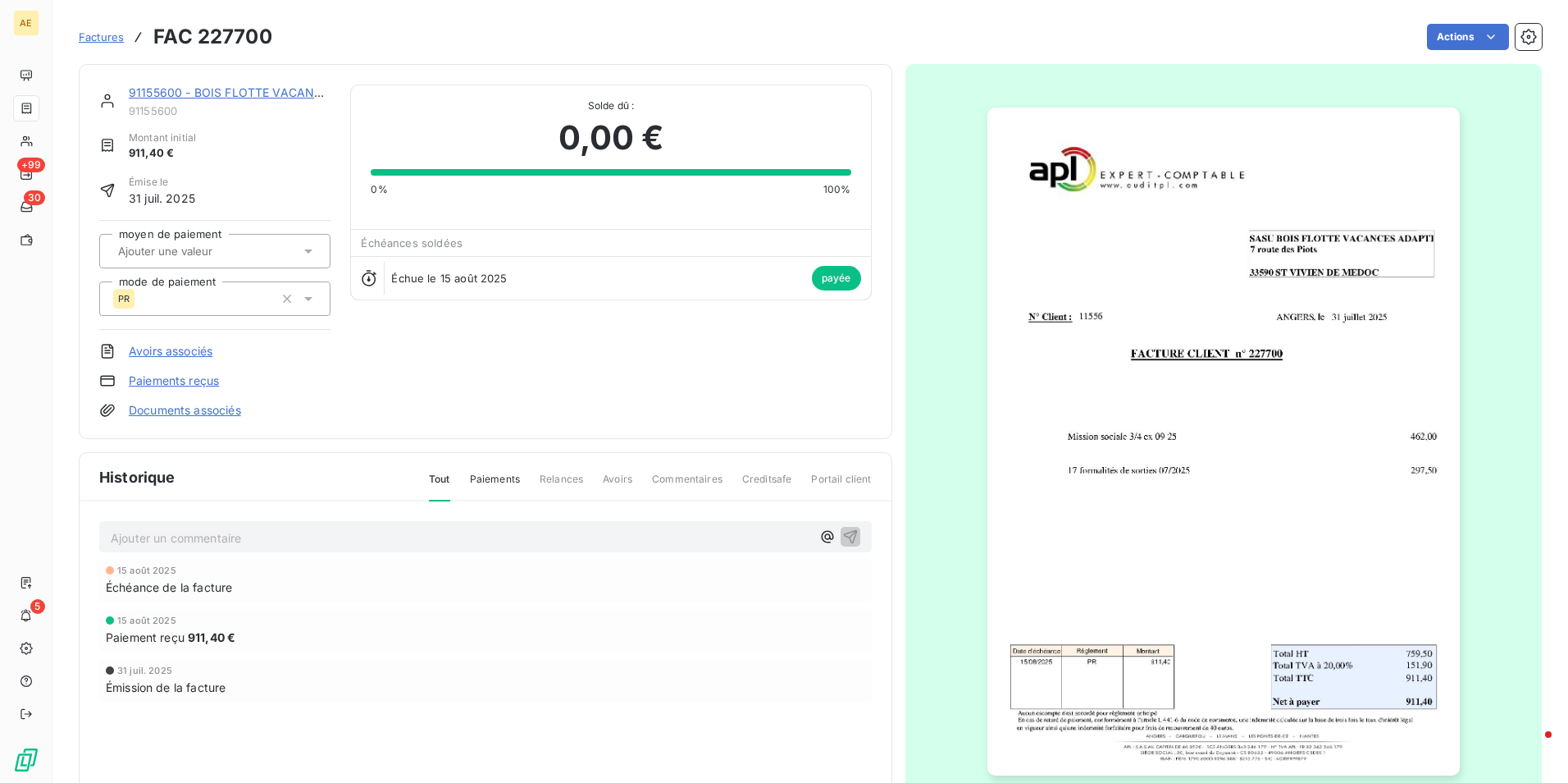
click at [1254, 399] on img "button" at bounding box center [1223, 441] width 473 height 668
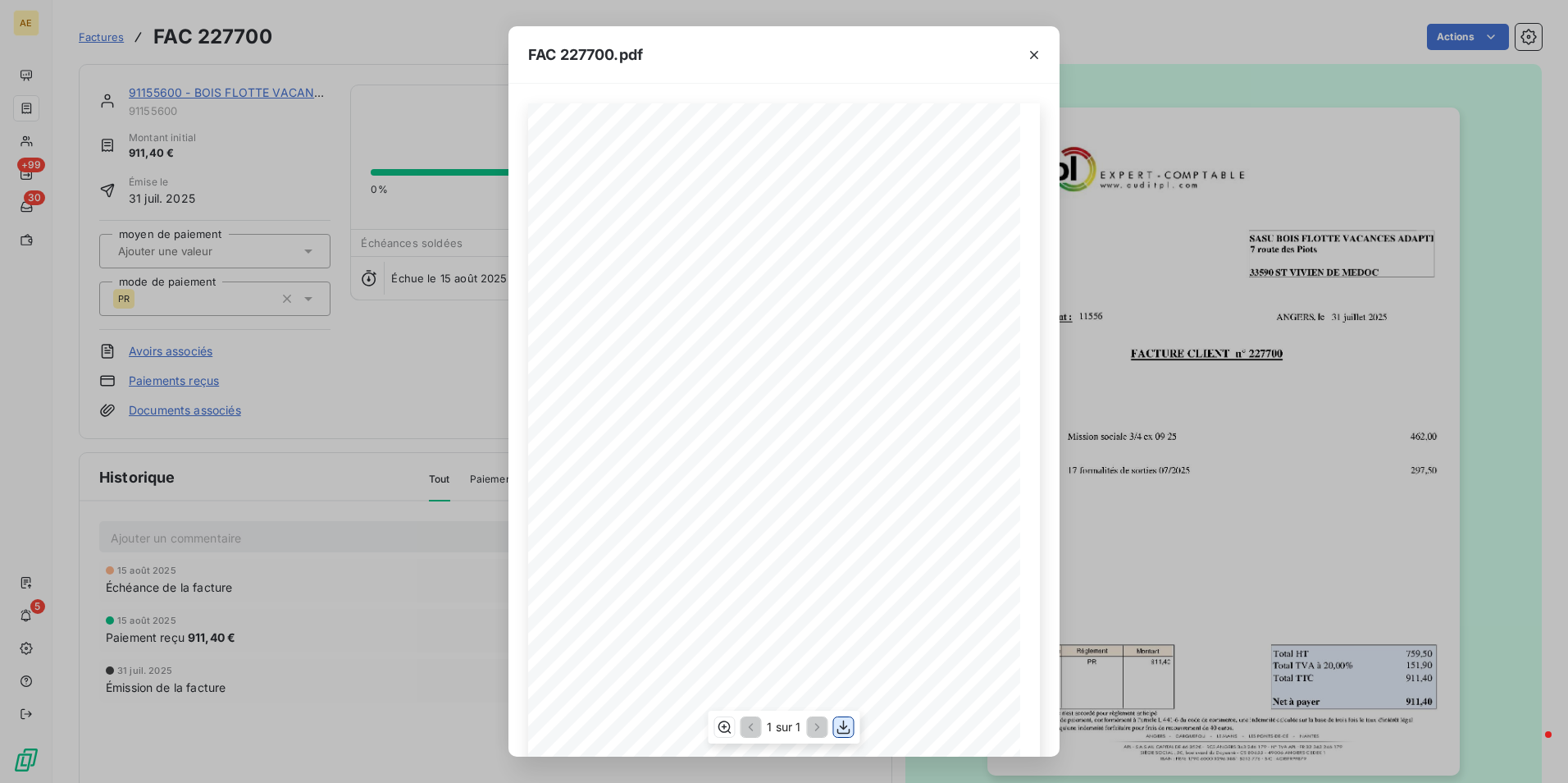
click at [845, 728] on icon "button" at bounding box center [844, 727] width 13 height 14
click at [1030, 65] on button "button" at bounding box center [1034, 55] width 26 height 26
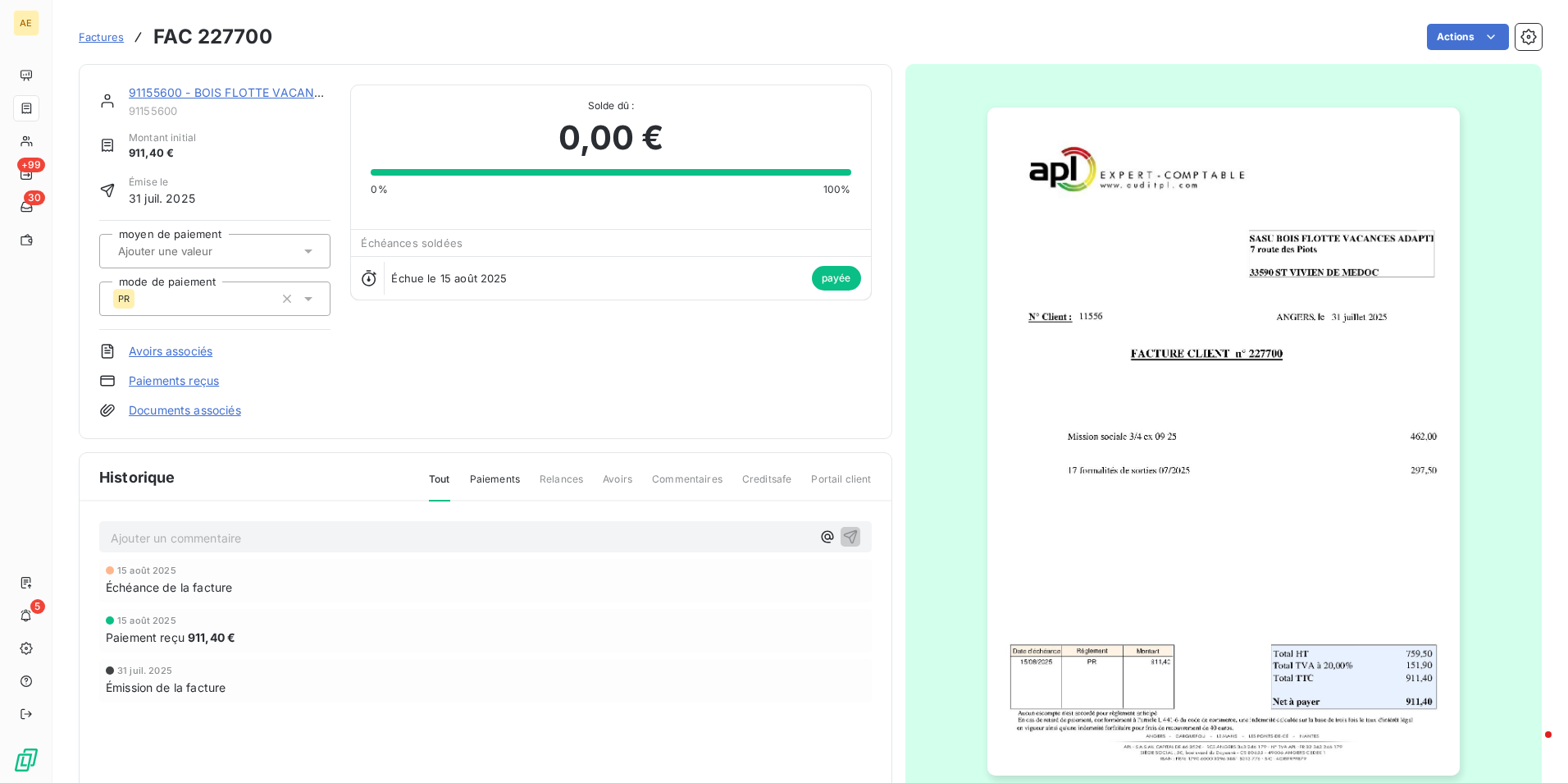
click at [1080, 78] on div at bounding box center [1223, 441] width 637 height 755
